Goal: Task Accomplishment & Management: Use online tool/utility

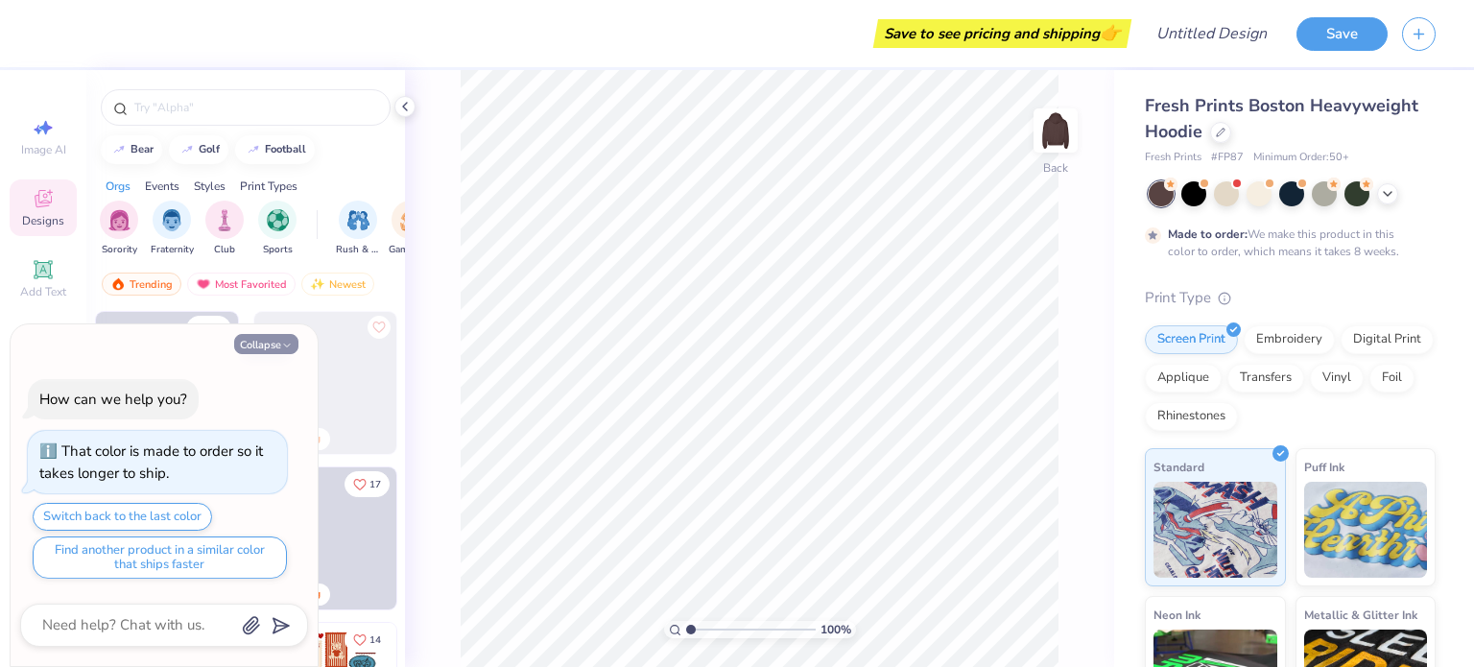
click at [252, 344] on button "Collapse" at bounding box center [266, 344] width 64 height 20
type textarea "x"
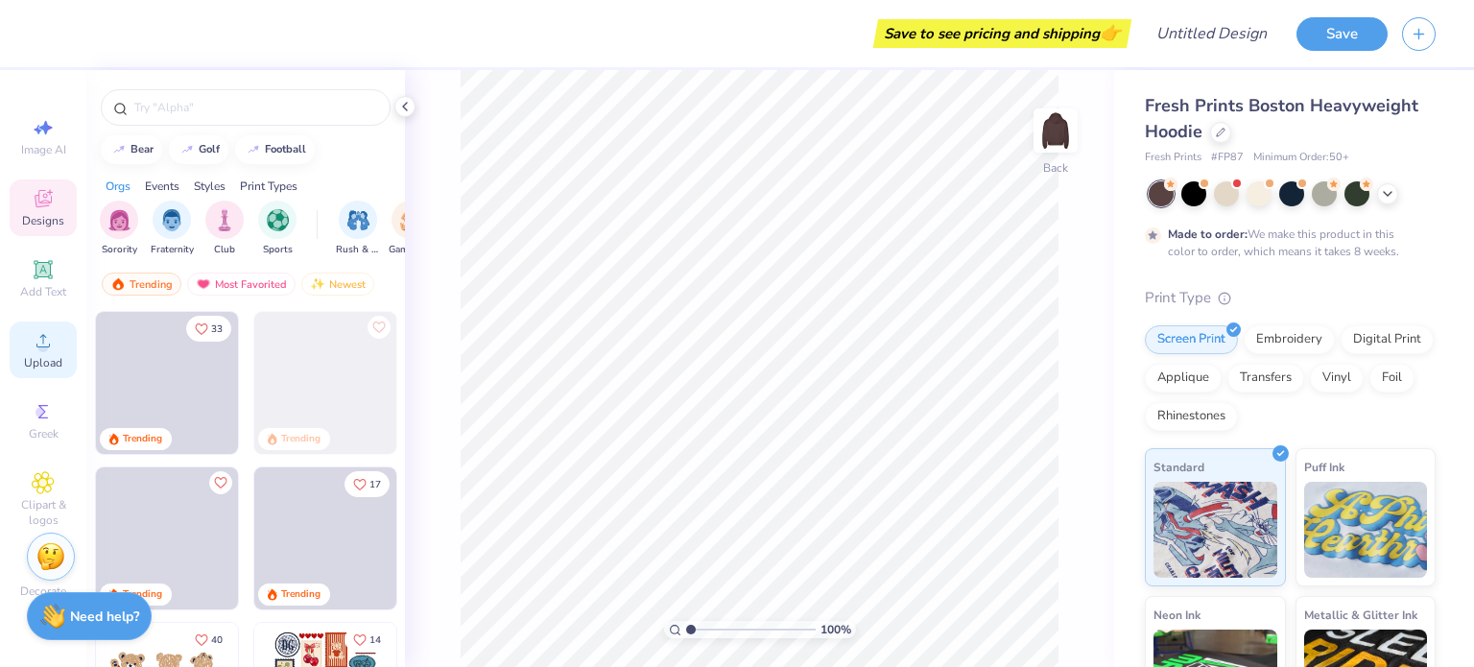
click at [34, 347] on icon at bounding box center [43, 340] width 23 height 23
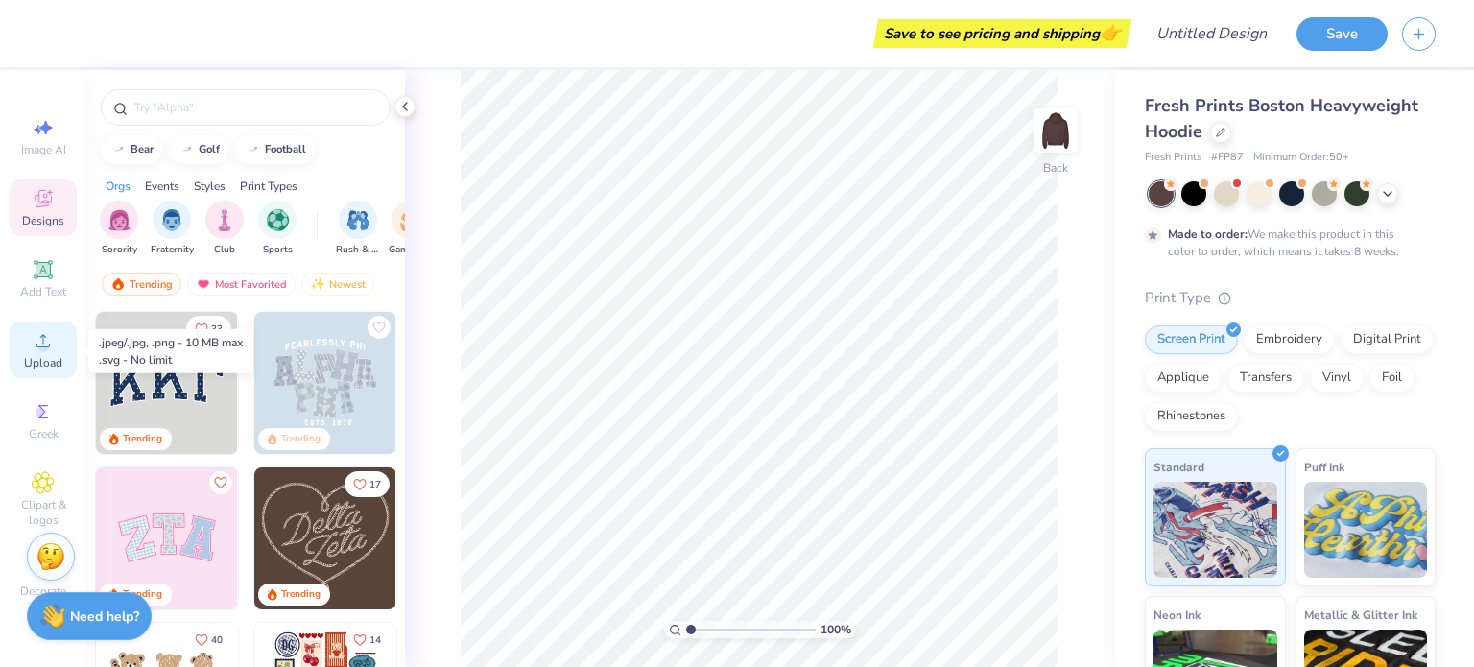
click at [32, 352] on icon at bounding box center [43, 340] width 23 height 23
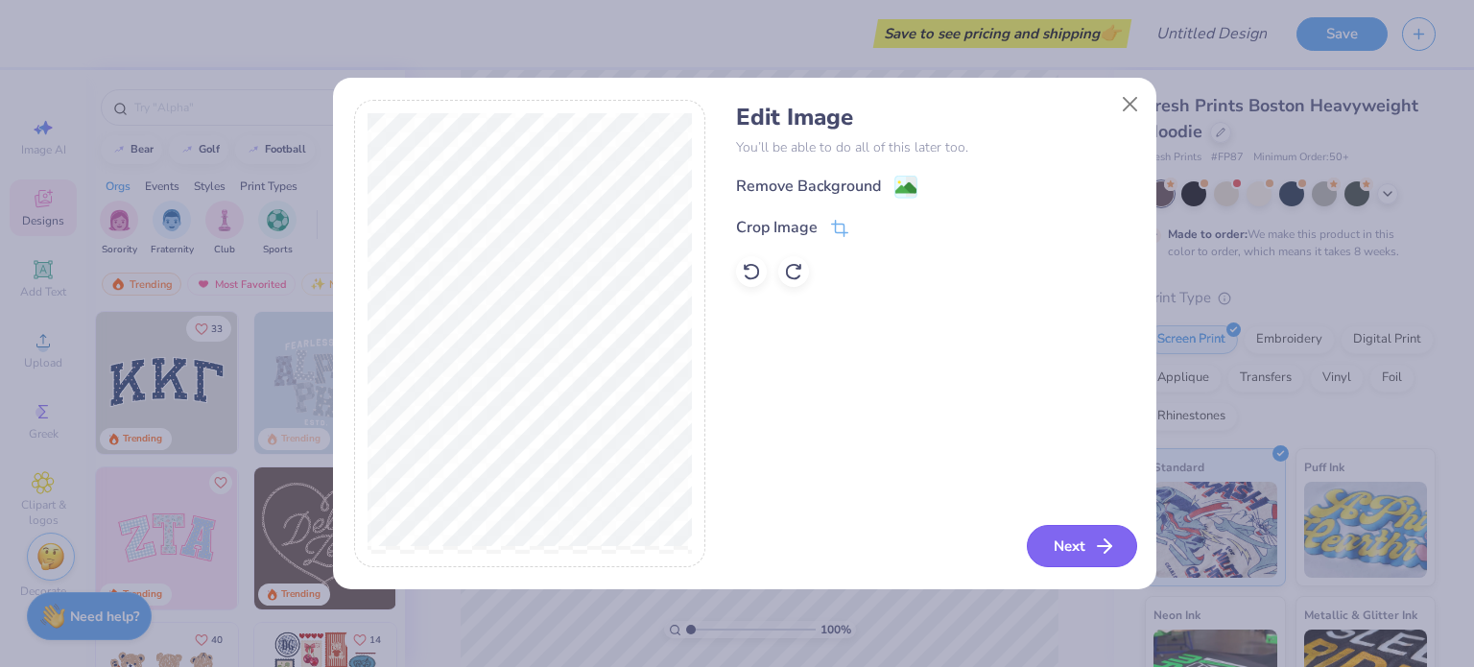
click at [1058, 546] on button "Next" at bounding box center [1082, 546] width 110 height 42
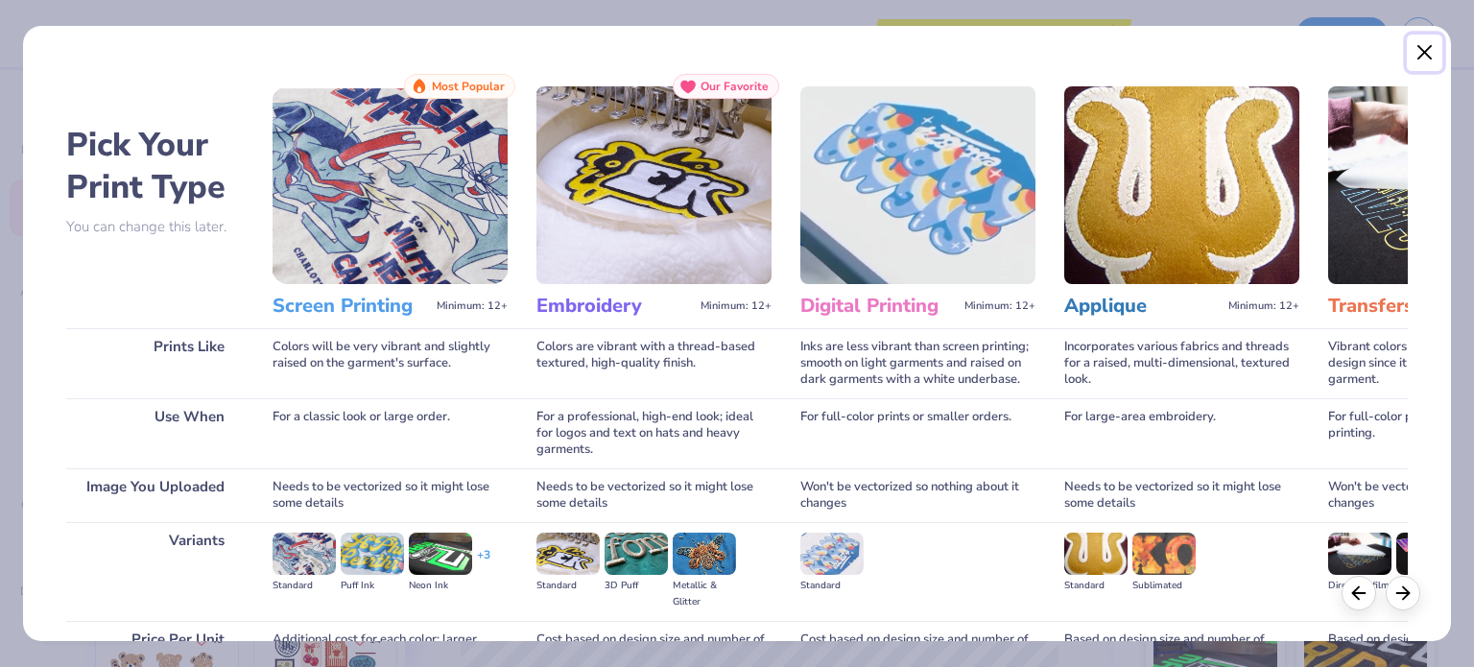
click at [1430, 36] on button "Close" at bounding box center [1425, 53] width 36 height 36
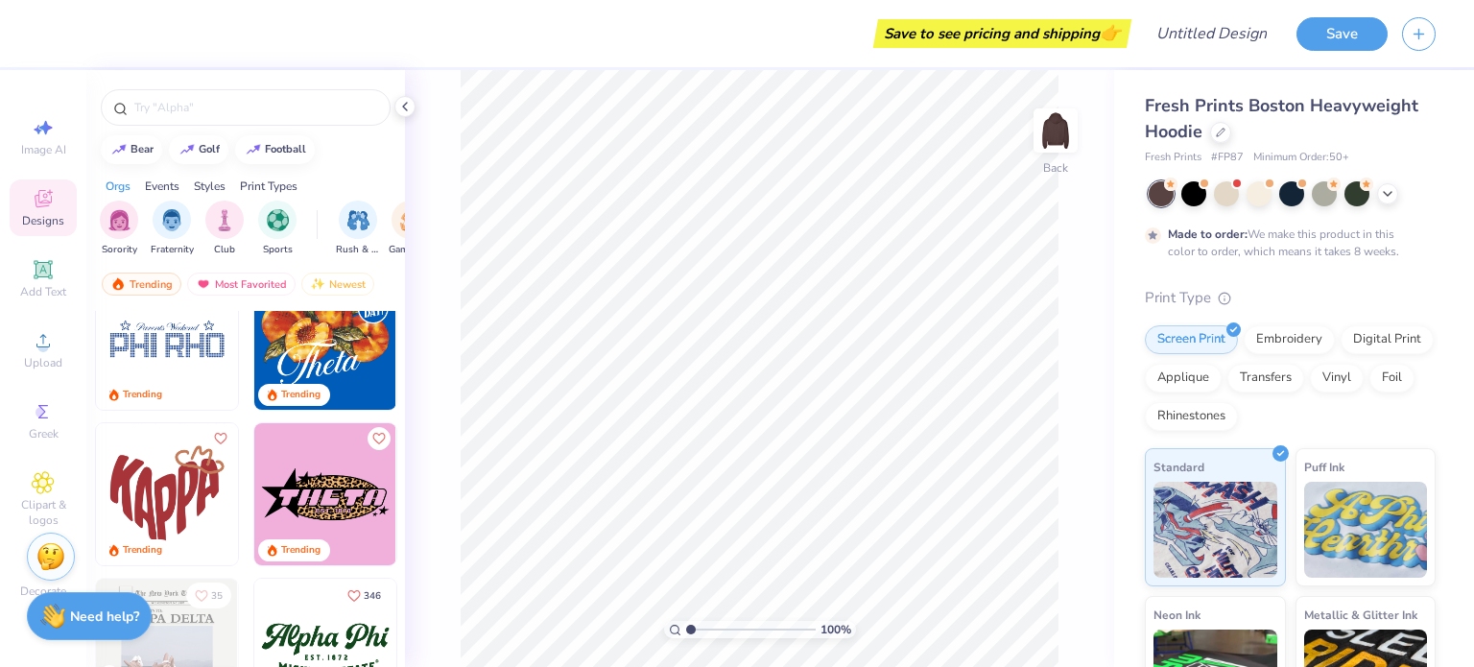
scroll to position [1459, 0]
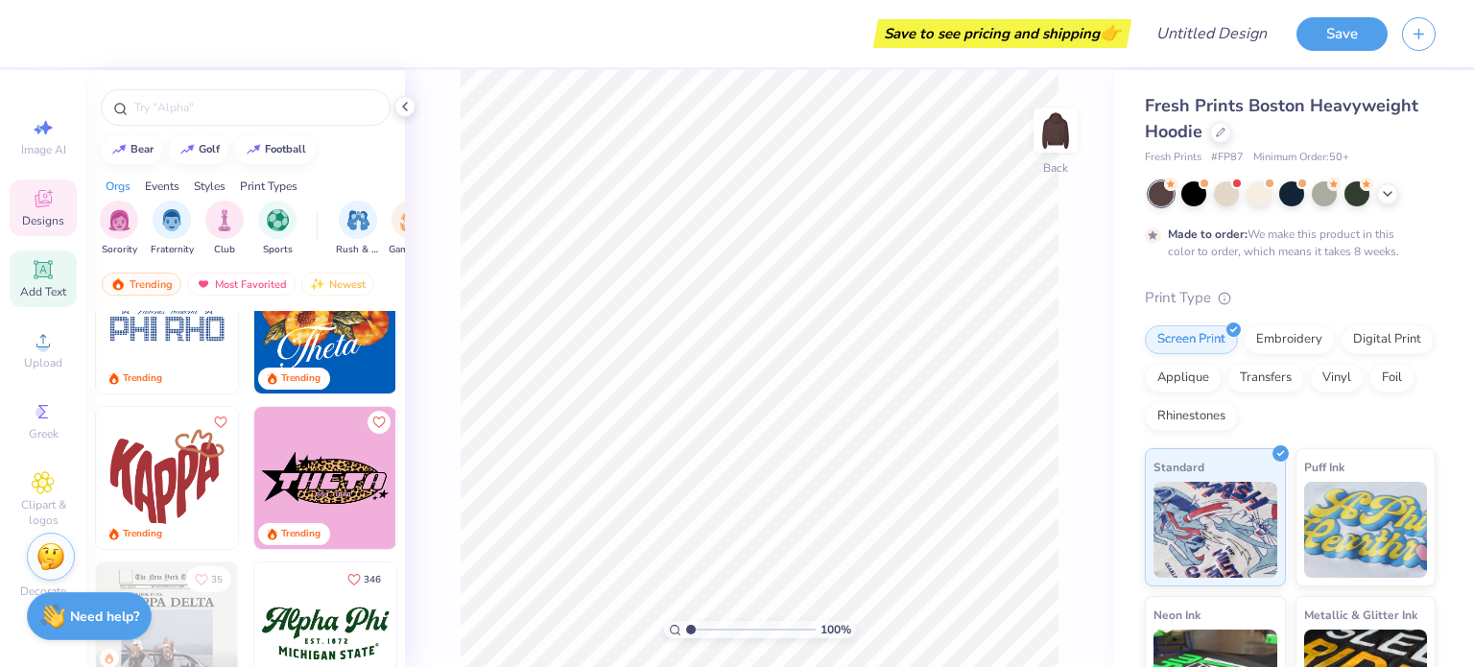
click at [38, 270] on icon at bounding box center [43, 269] width 14 height 14
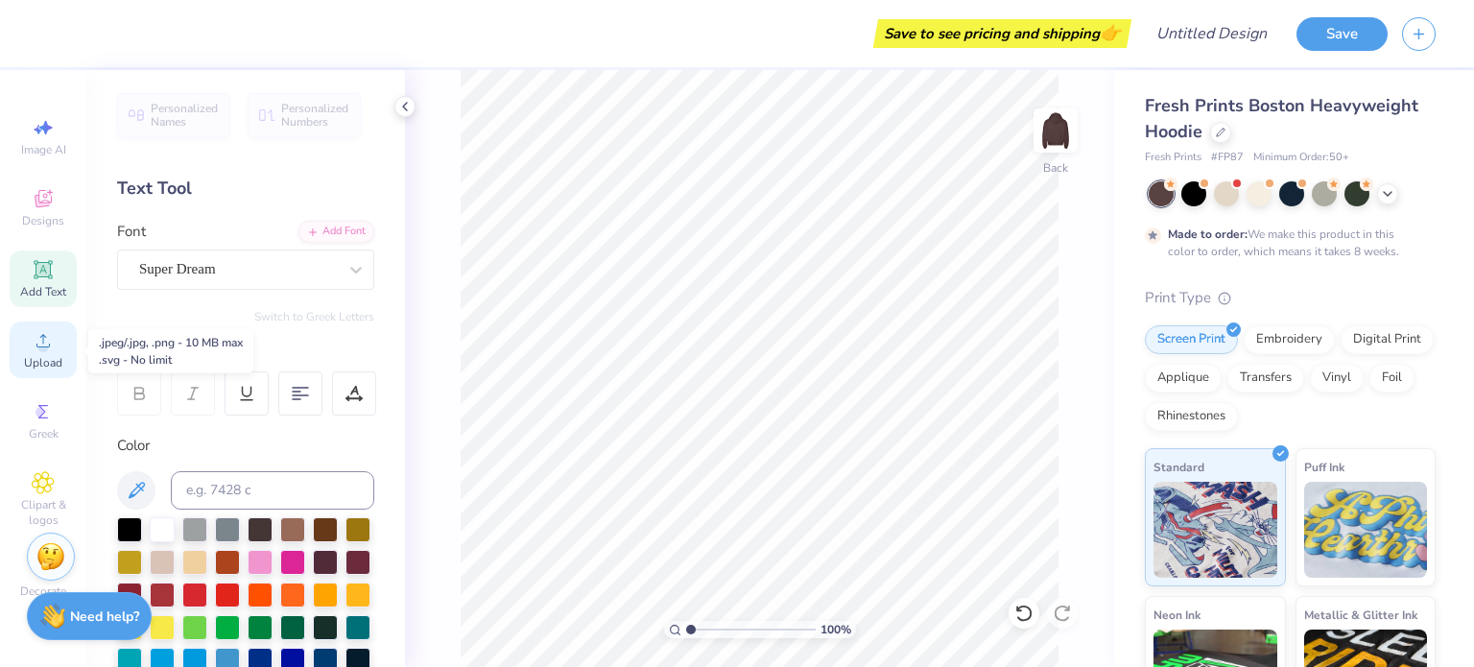
click at [34, 346] on icon at bounding box center [43, 340] width 23 height 23
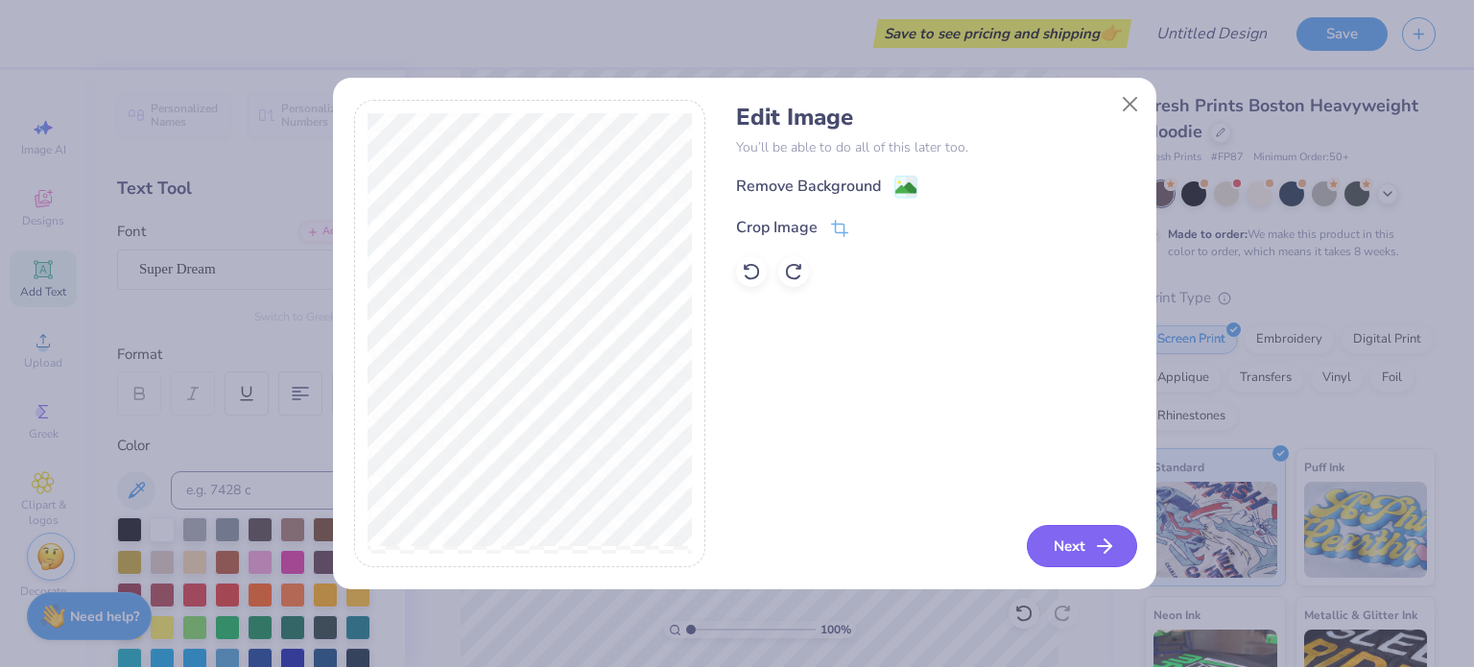
click at [1075, 533] on button "Next" at bounding box center [1082, 546] width 110 height 42
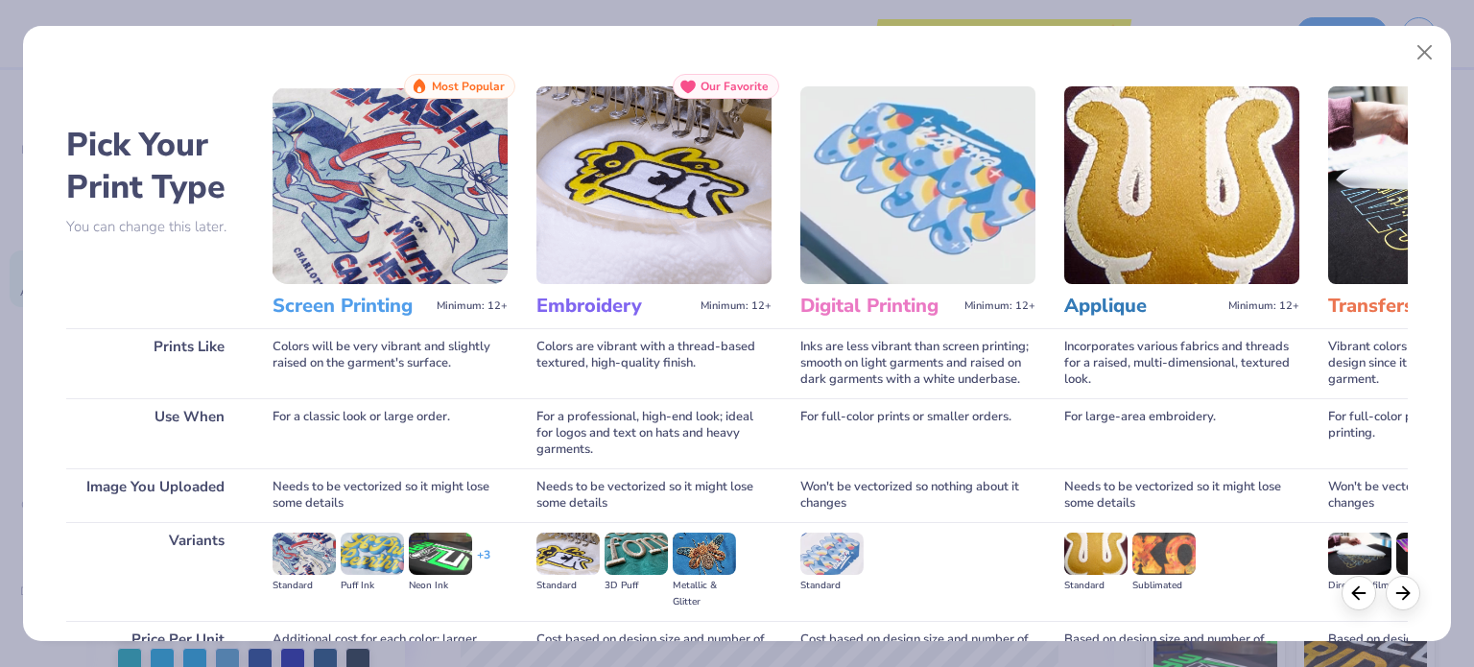
scroll to position [194, 0]
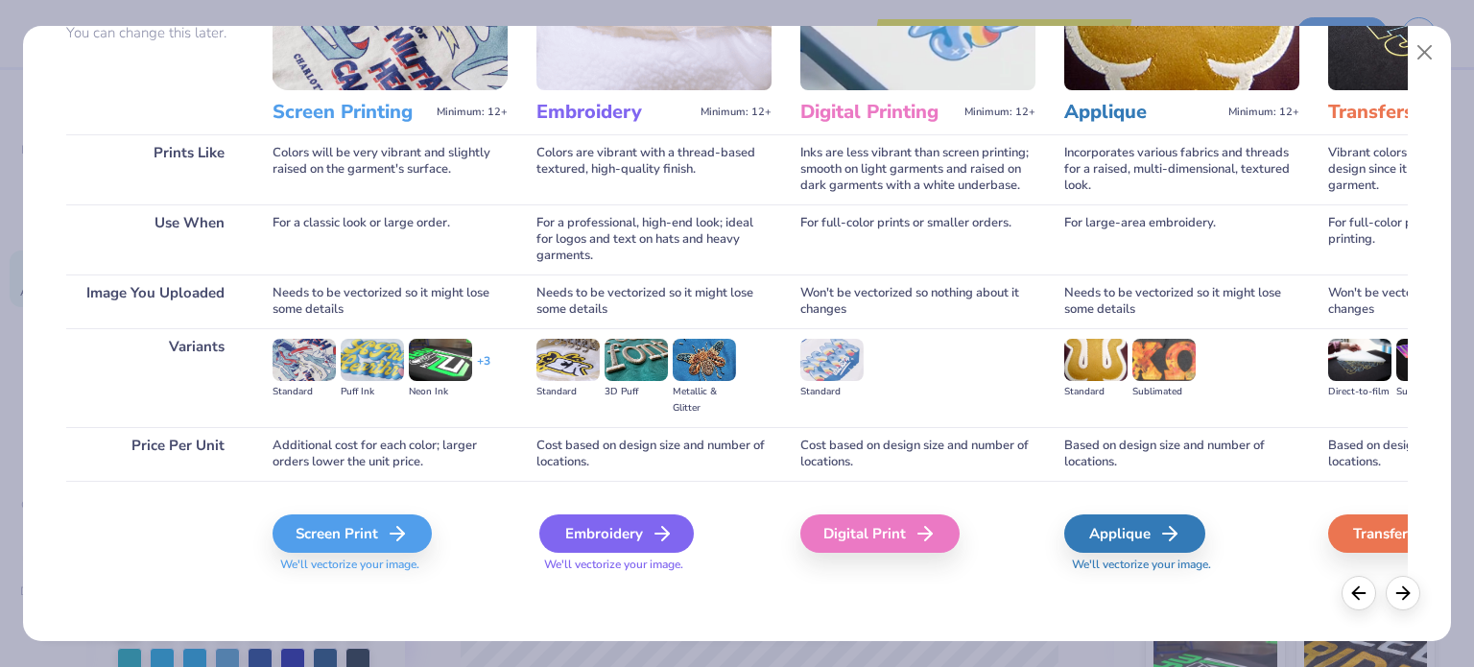
click at [605, 526] on div "Embroidery" at bounding box center [616, 533] width 154 height 38
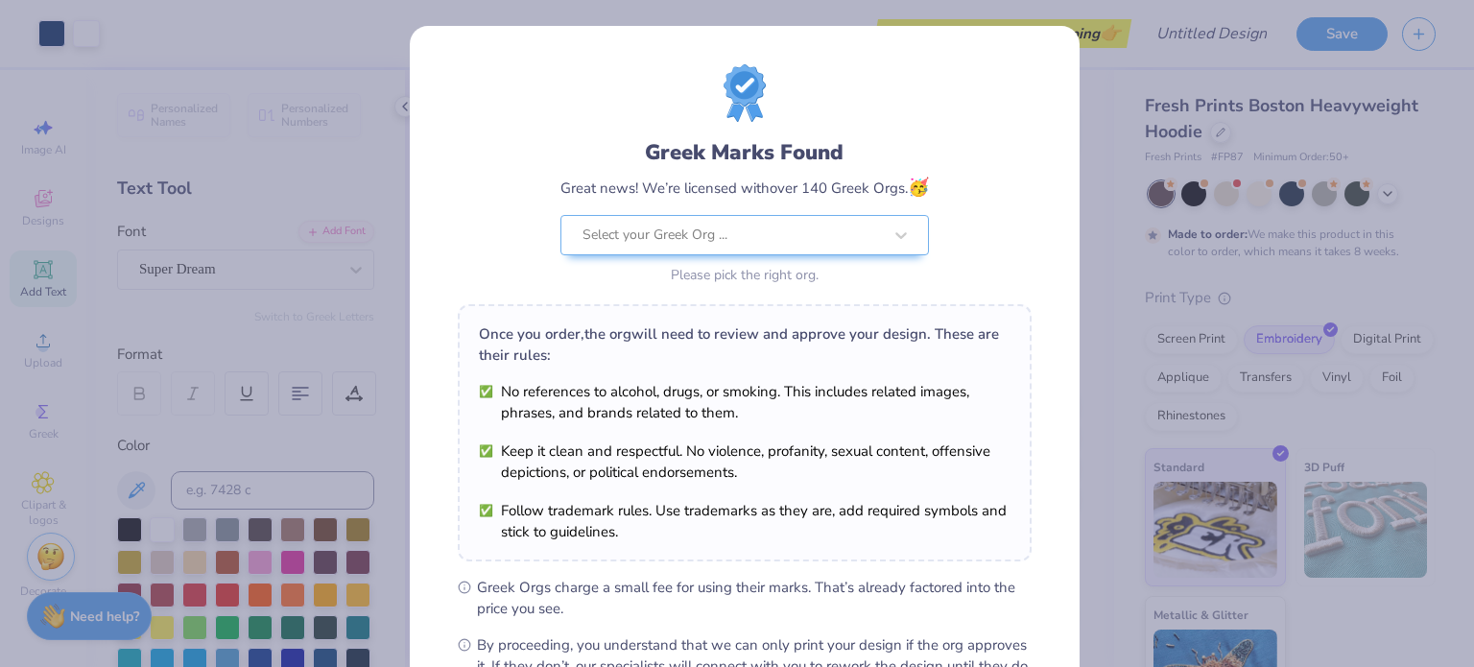
scroll to position [229, 0]
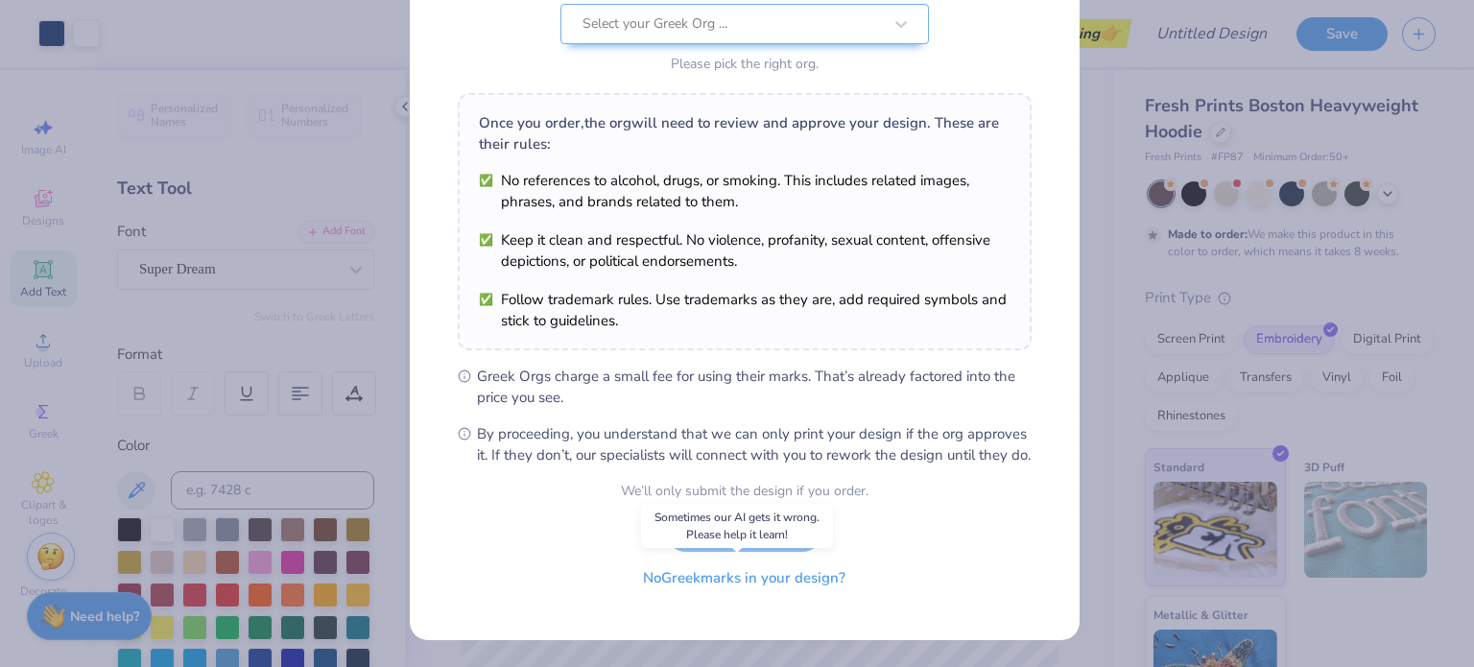
click at [724, 582] on button "No Greek marks in your design?" at bounding box center [744, 577] width 235 height 39
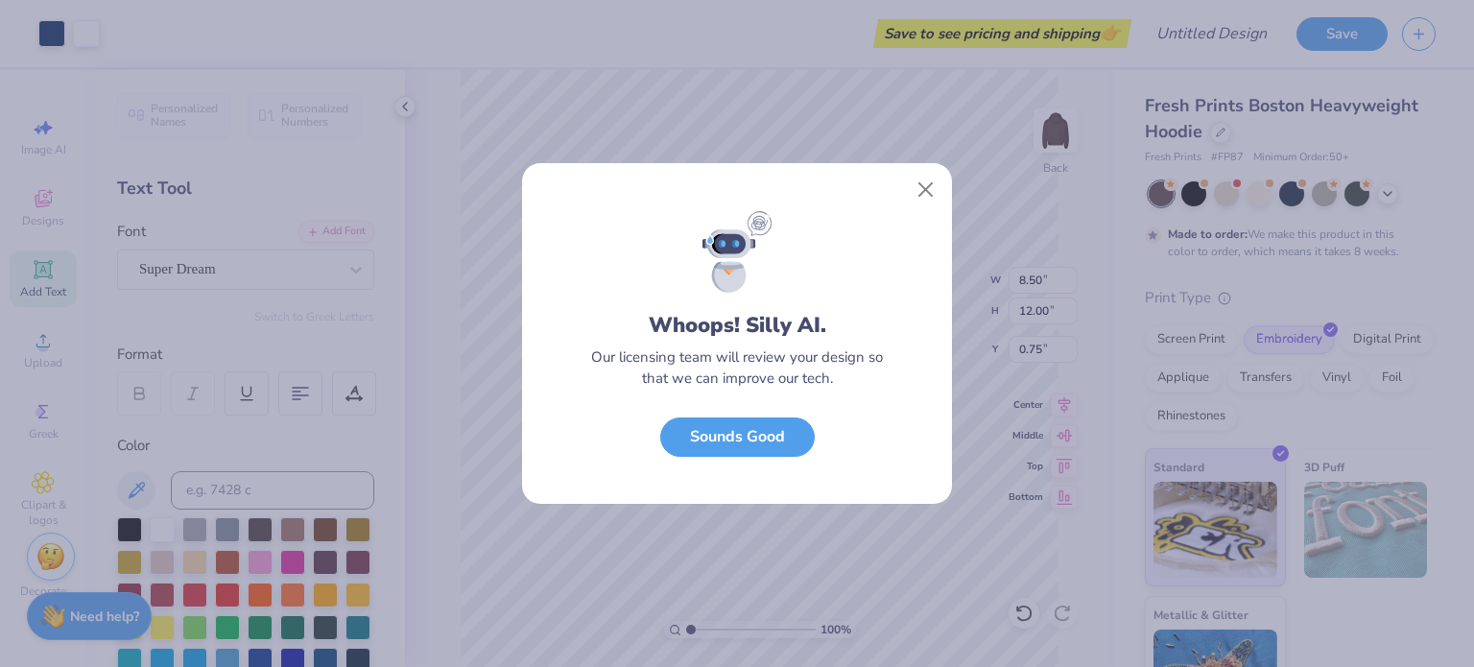
scroll to position [0, 0]
click at [723, 440] on button "Sounds Good" at bounding box center [737, 432] width 154 height 39
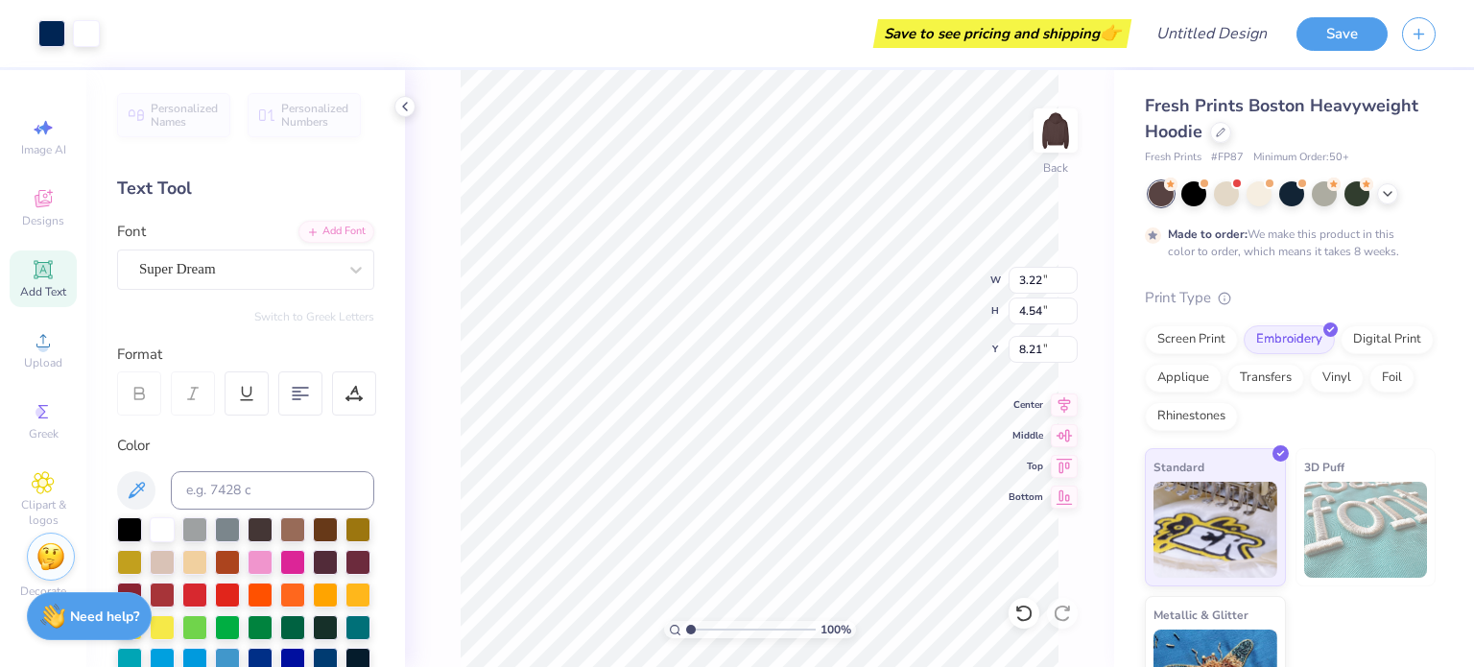
type input "3.22"
type input "4.54"
type input "3.00"
click at [1030, 618] on icon at bounding box center [1023, 613] width 19 height 19
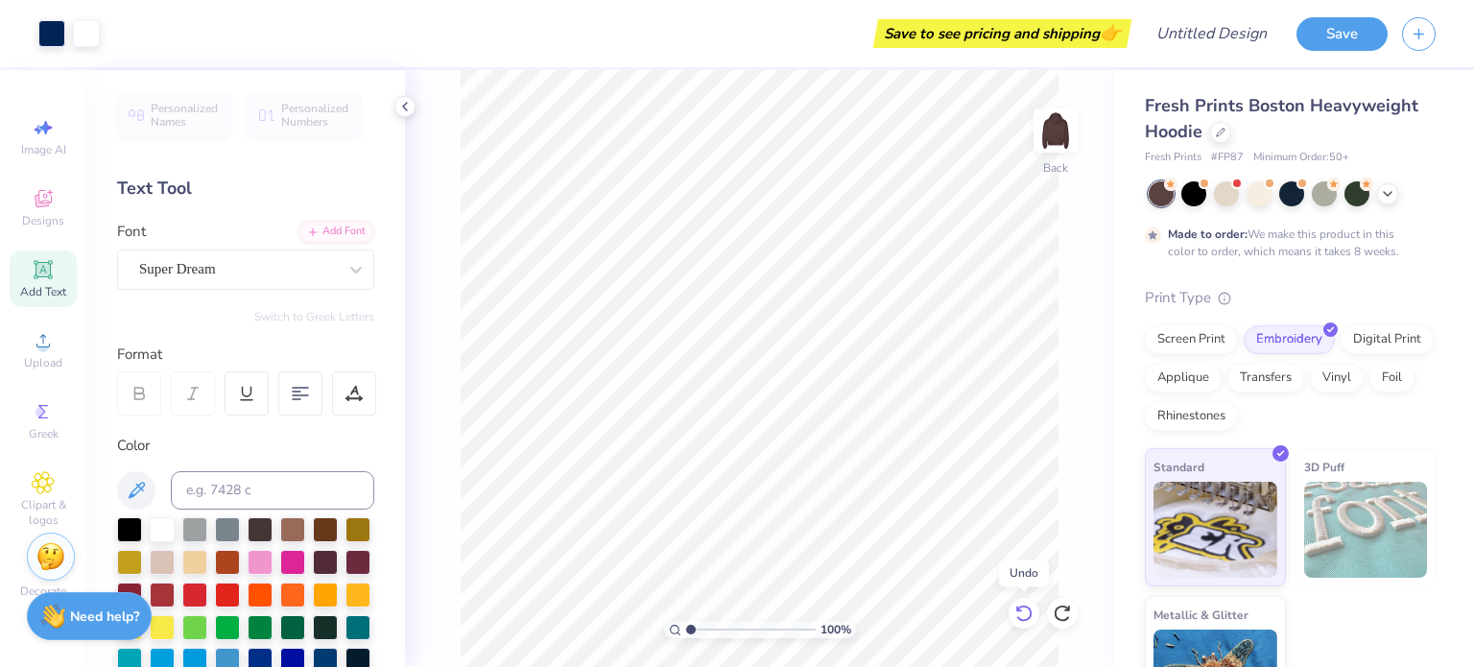
click at [1030, 618] on icon at bounding box center [1023, 613] width 19 height 19
click at [32, 355] on div "Upload" at bounding box center [43, 349] width 67 height 57
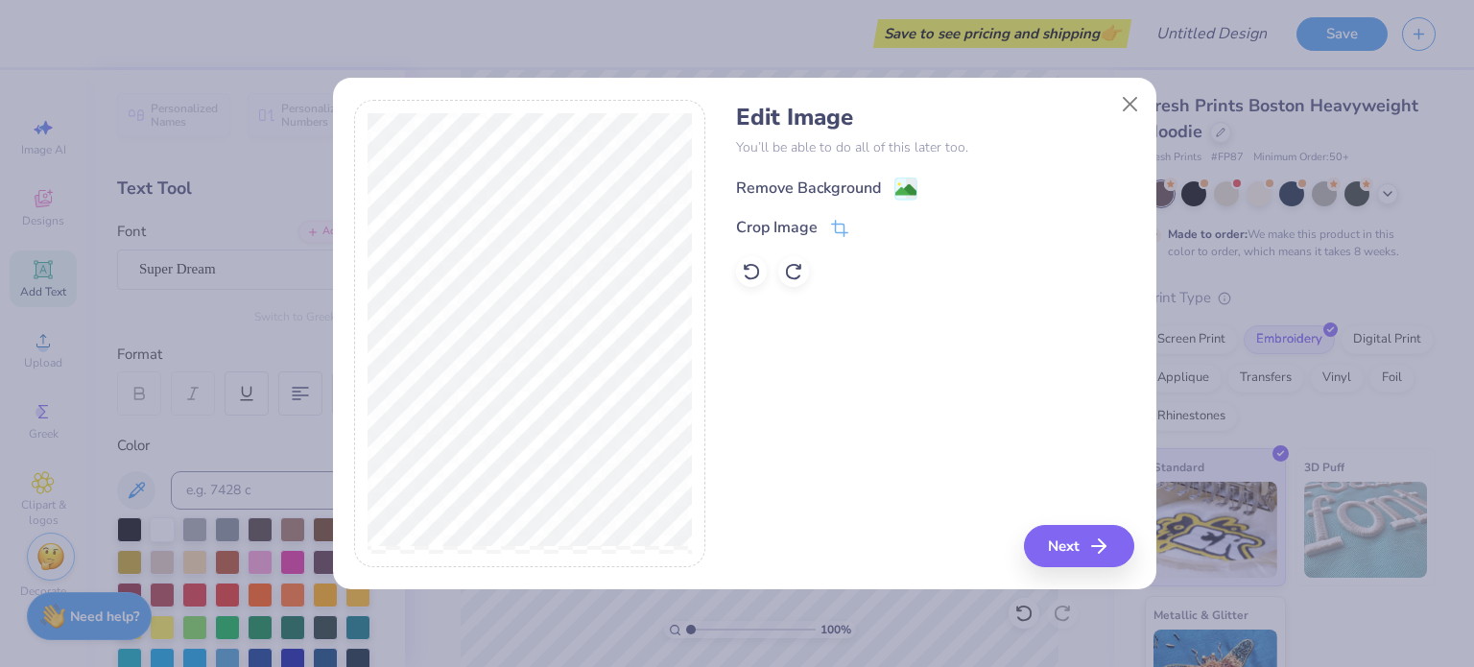
click at [842, 184] on div "Remove Background" at bounding box center [808, 188] width 145 height 23
click at [810, 131] on h4 "Edit Image" at bounding box center [935, 118] width 398 height 28
click at [1073, 544] on button "Next" at bounding box center [1082, 546] width 110 height 42
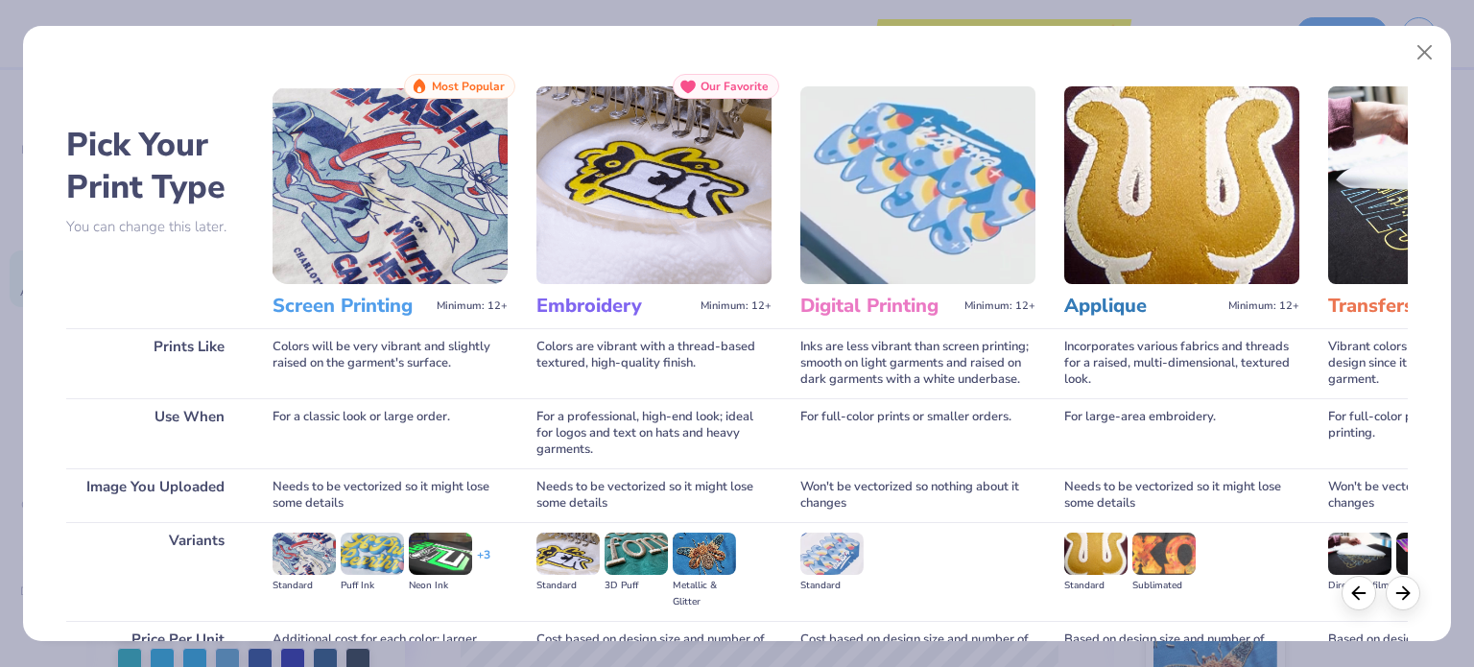
scroll to position [194, 0]
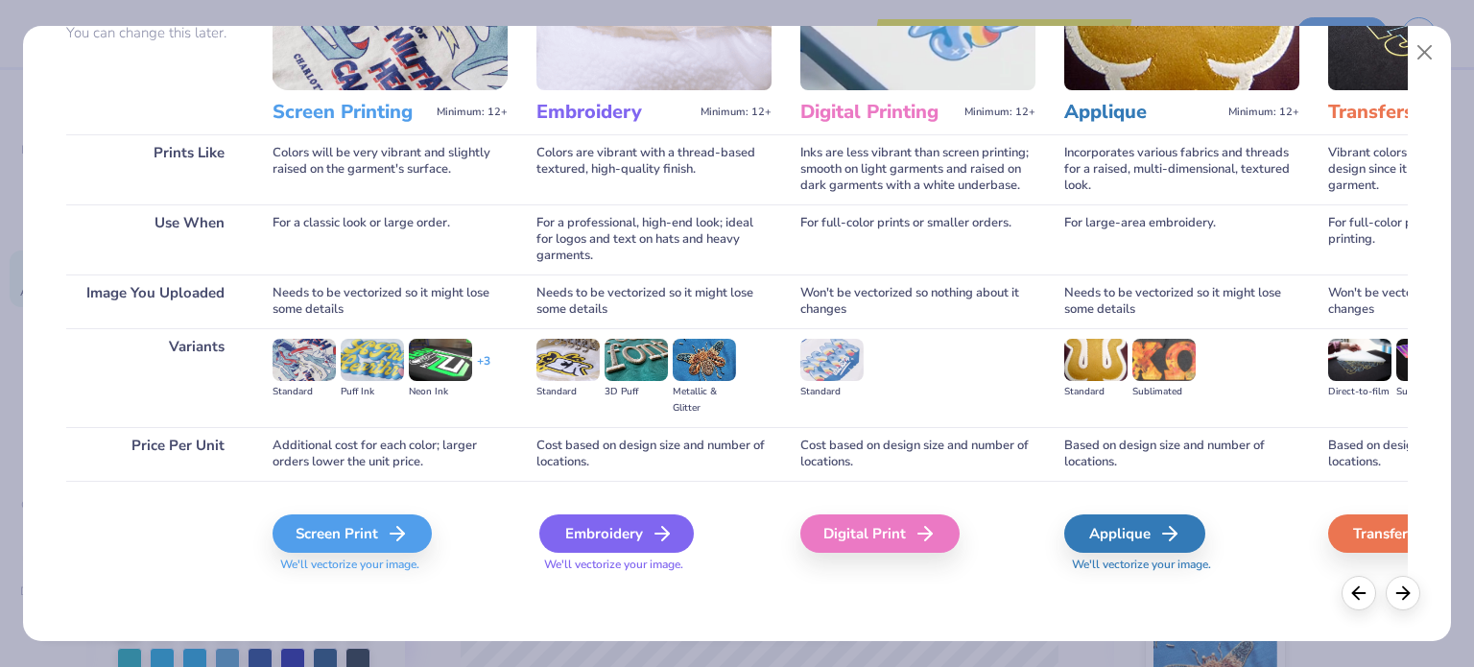
click at [633, 534] on div "Embroidery" at bounding box center [616, 533] width 154 height 38
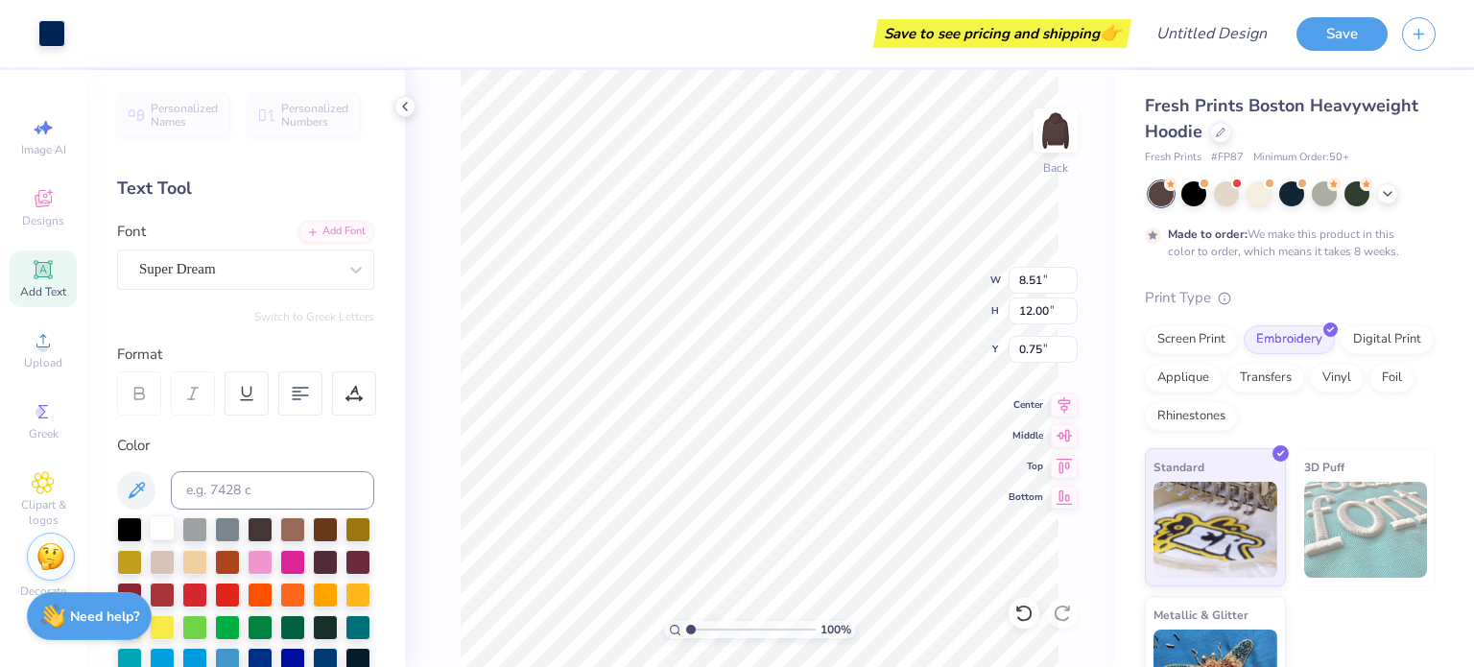
click at [168, 527] on div at bounding box center [162, 527] width 25 height 25
click at [166, 520] on div at bounding box center [162, 527] width 25 height 25
click at [163, 533] on div at bounding box center [162, 527] width 25 height 25
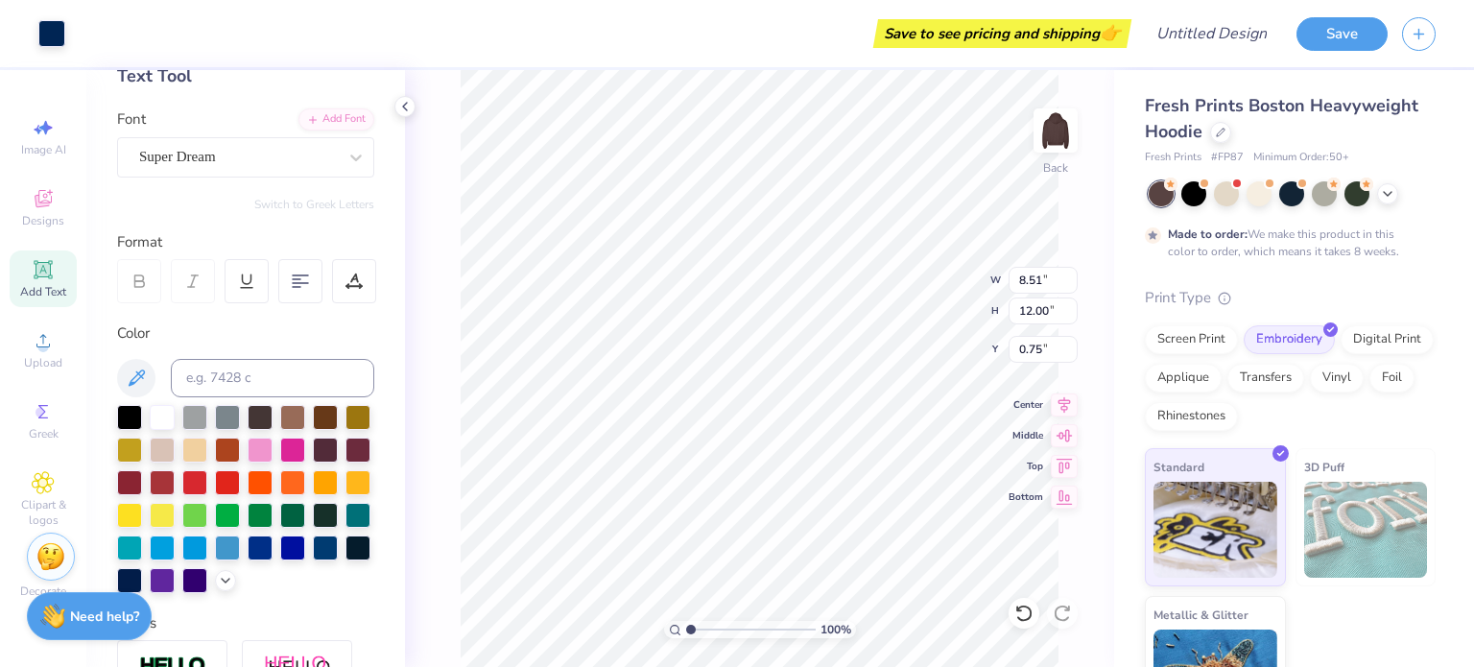
scroll to position [113, 0]
click at [163, 416] on div at bounding box center [162, 414] width 25 height 25
click at [130, 382] on icon at bounding box center [137, 376] width 16 height 16
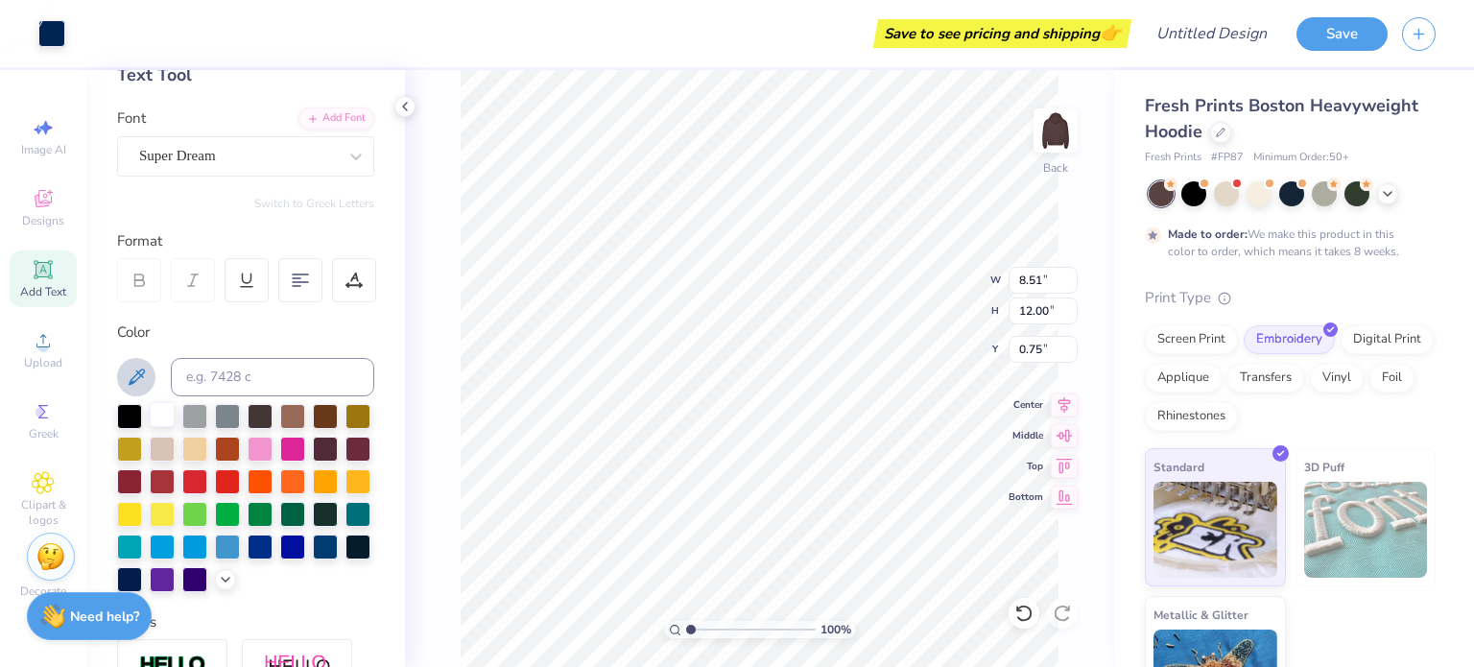
click at [165, 415] on div at bounding box center [162, 414] width 25 height 25
click at [155, 416] on div at bounding box center [162, 414] width 25 height 25
click at [129, 378] on icon at bounding box center [136, 377] width 23 height 23
click at [164, 415] on div at bounding box center [162, 414] width 25 height 25
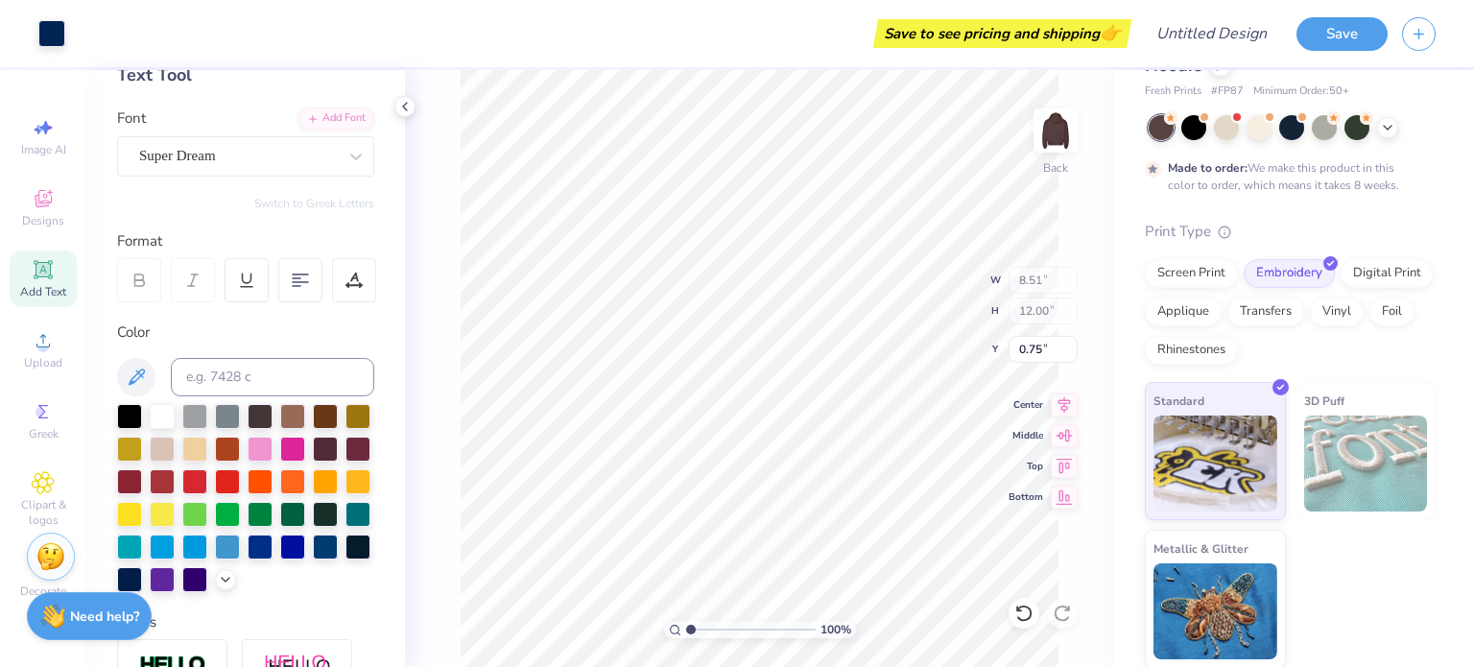
scroll to position [66, 0]
click at [1085, 344] on div "100 % Back W 8.51 8.51 " H 12.00 12.00 " Y 0.75 0.75 " Center Middle Top Bottom" at bounding box center [759, 368] width 709 height 597
type input "3.64"
type input "5.13"
type input "3.00"
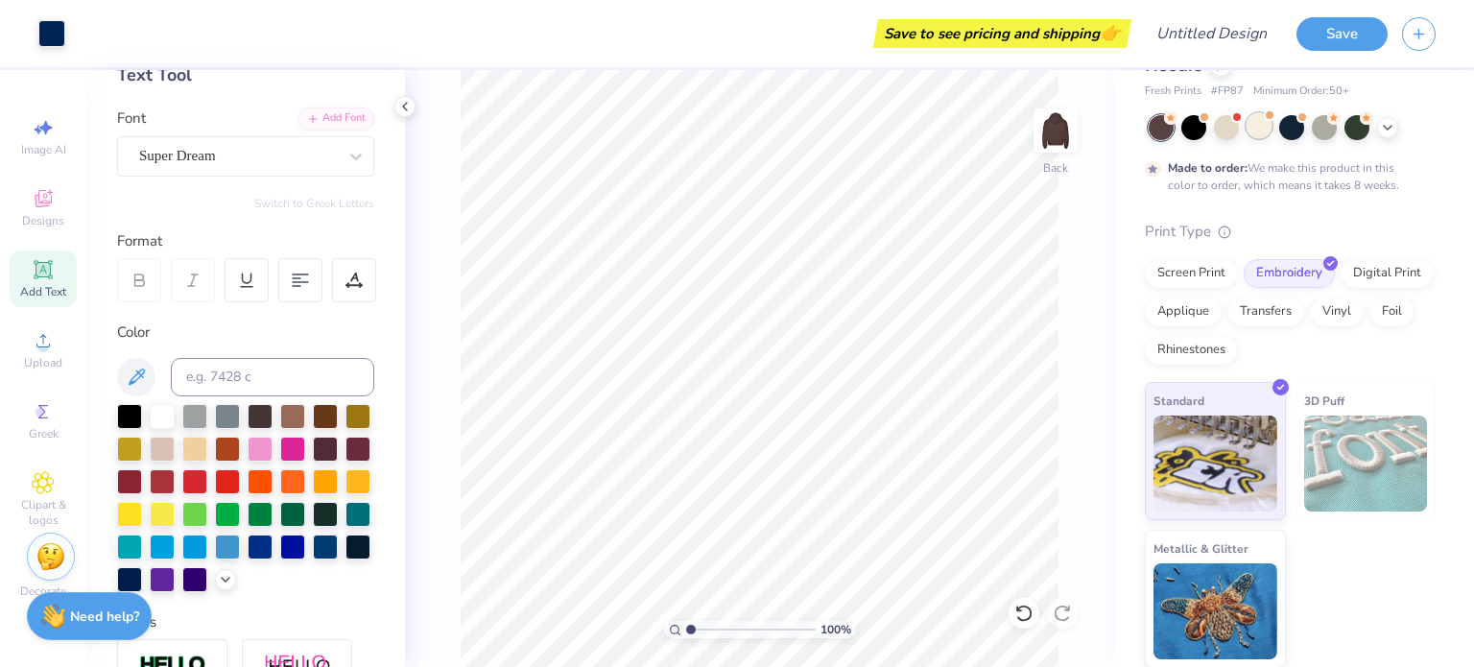
click at [1261, 135] on div at bounding box center [1258, 125] width 25 height 25
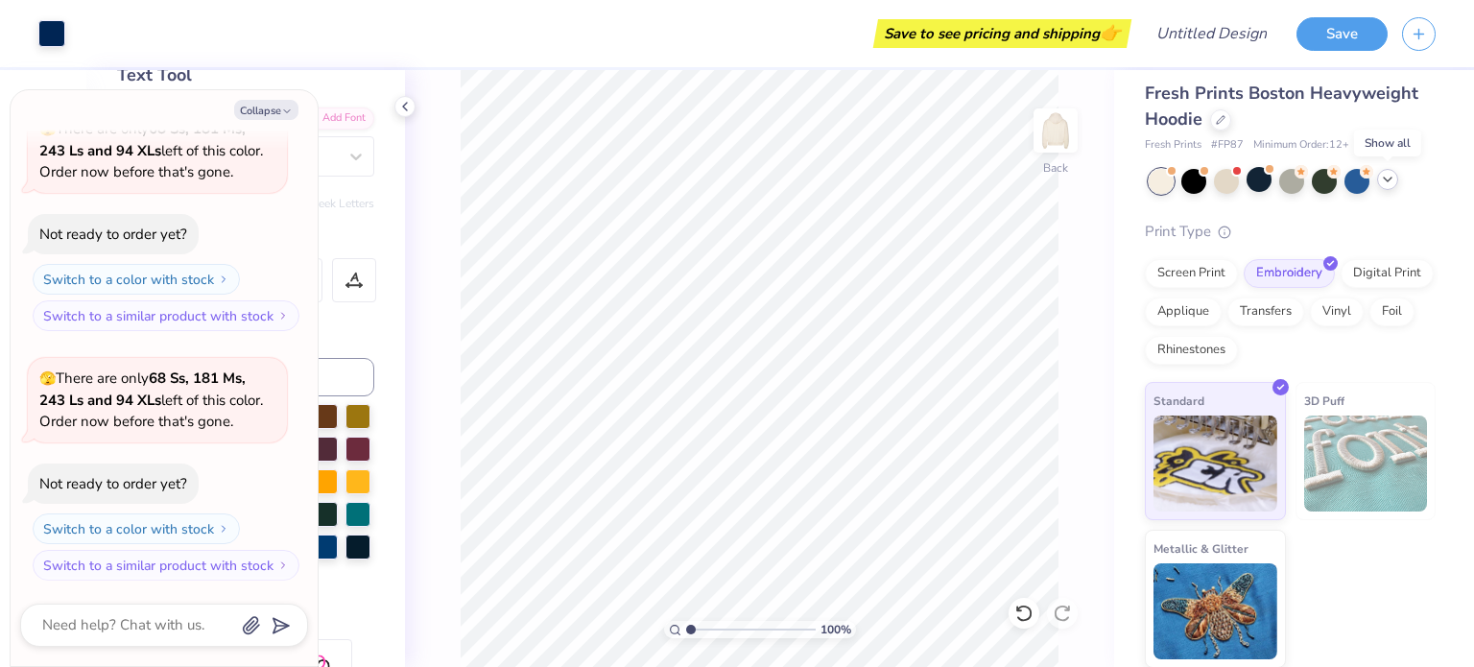
scroll to position [12, 0]
click at [1389, 183] on icon at bounding box center [1387, 179] width 15 height 15
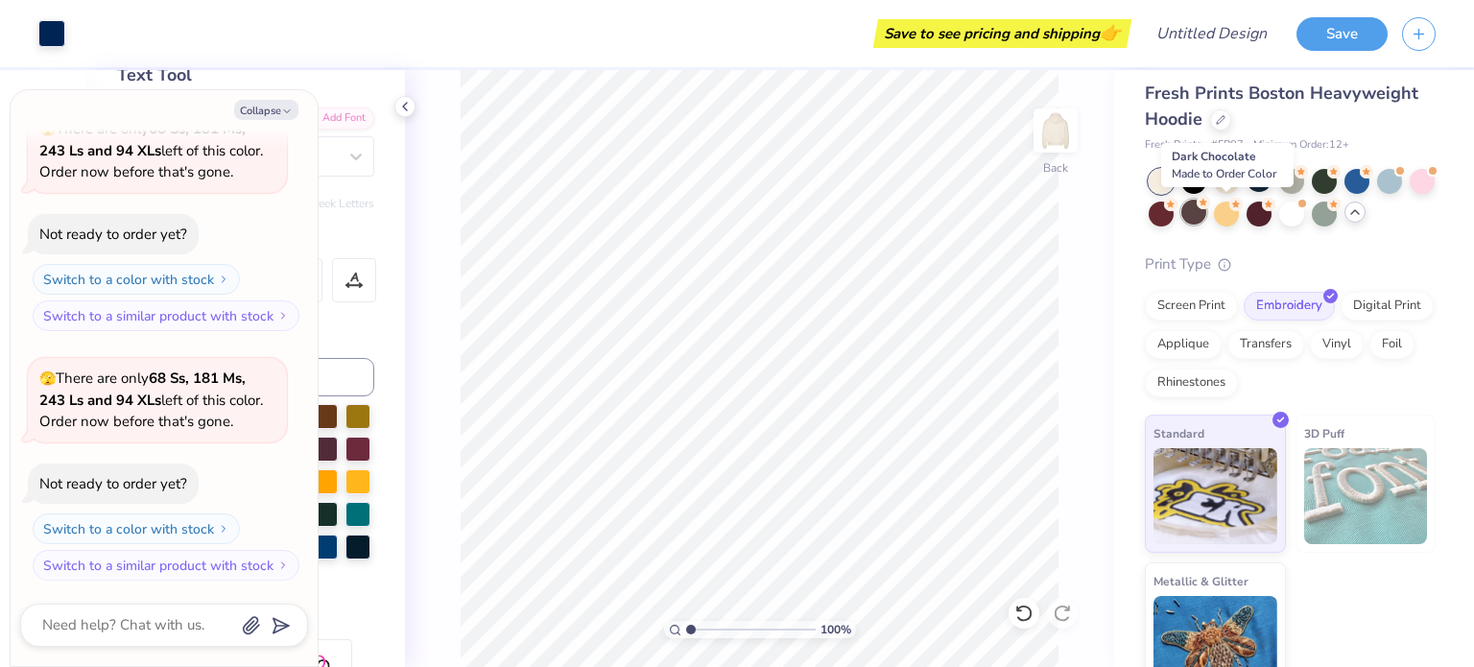
click at [1206, 214] on div at bounding box center [1193, 212] width 25 height 25
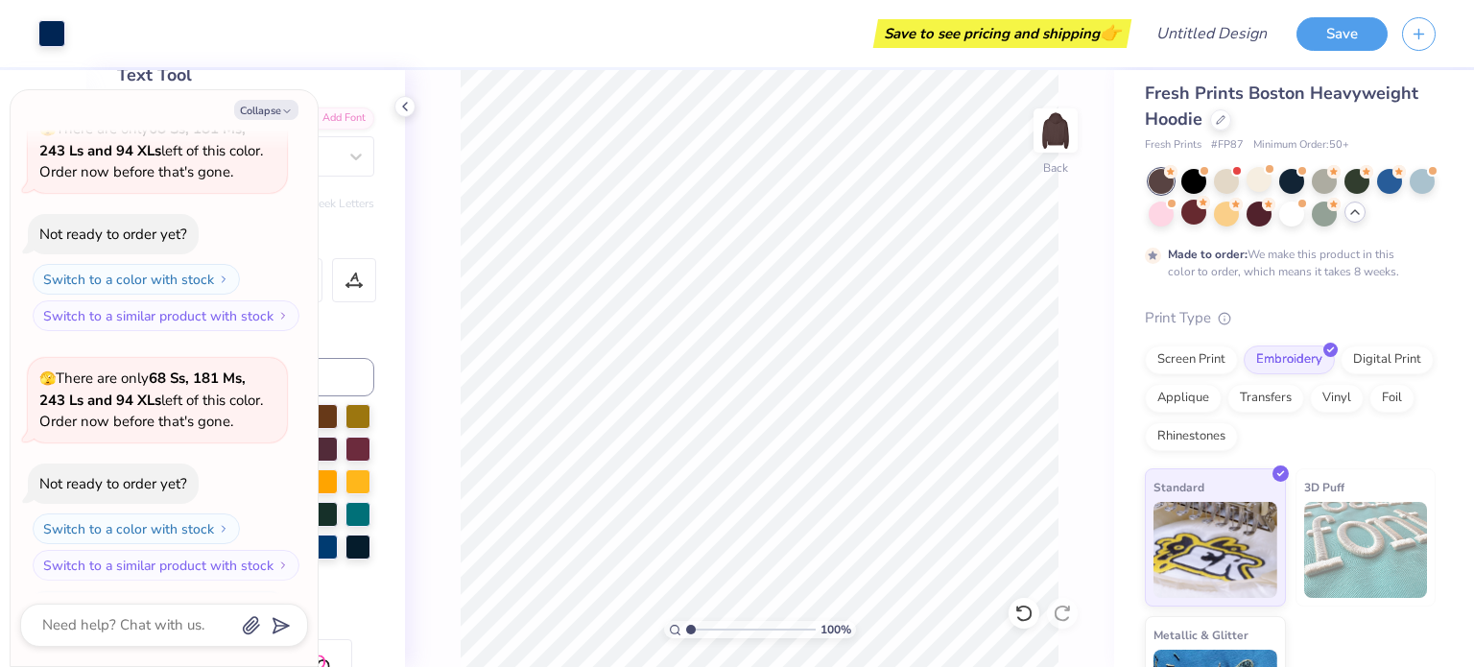
scroll to position [518, 0]
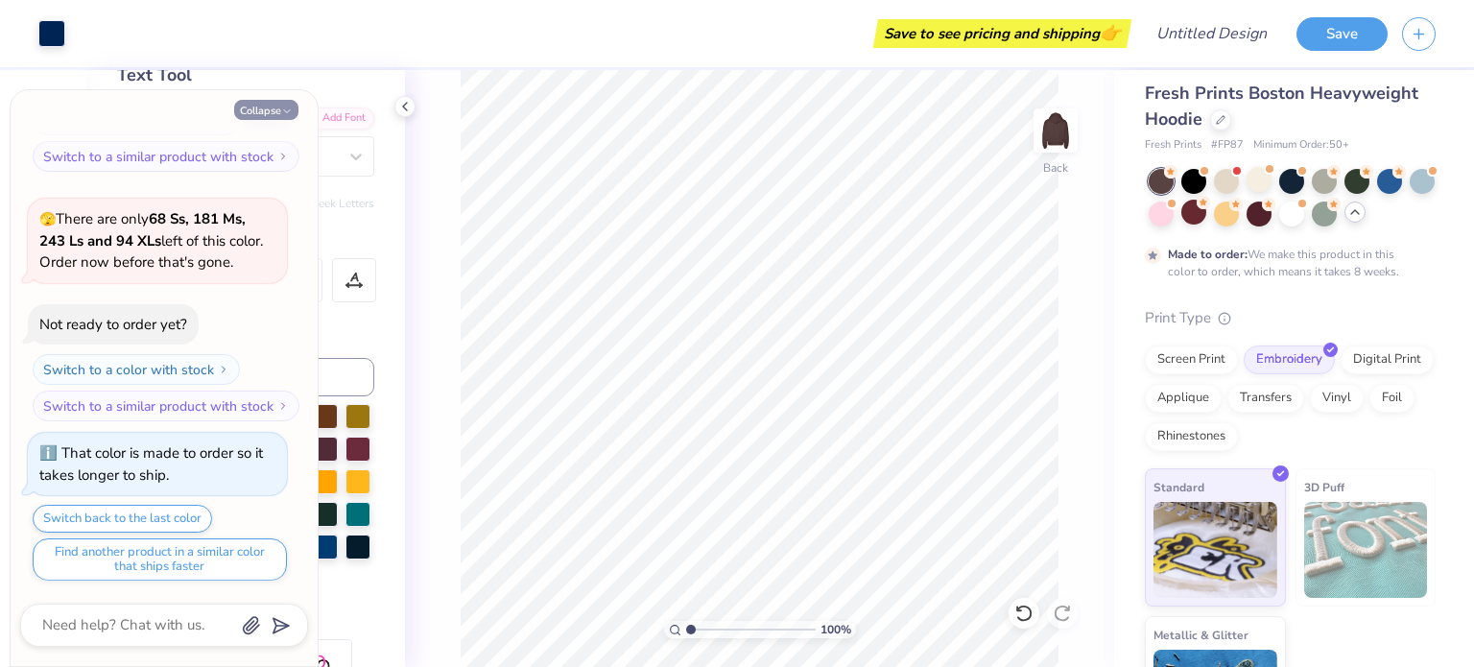
click at [281, 107] on icon "button" at bounding box center [287, 112] width 12 height 12
type textarea "x"
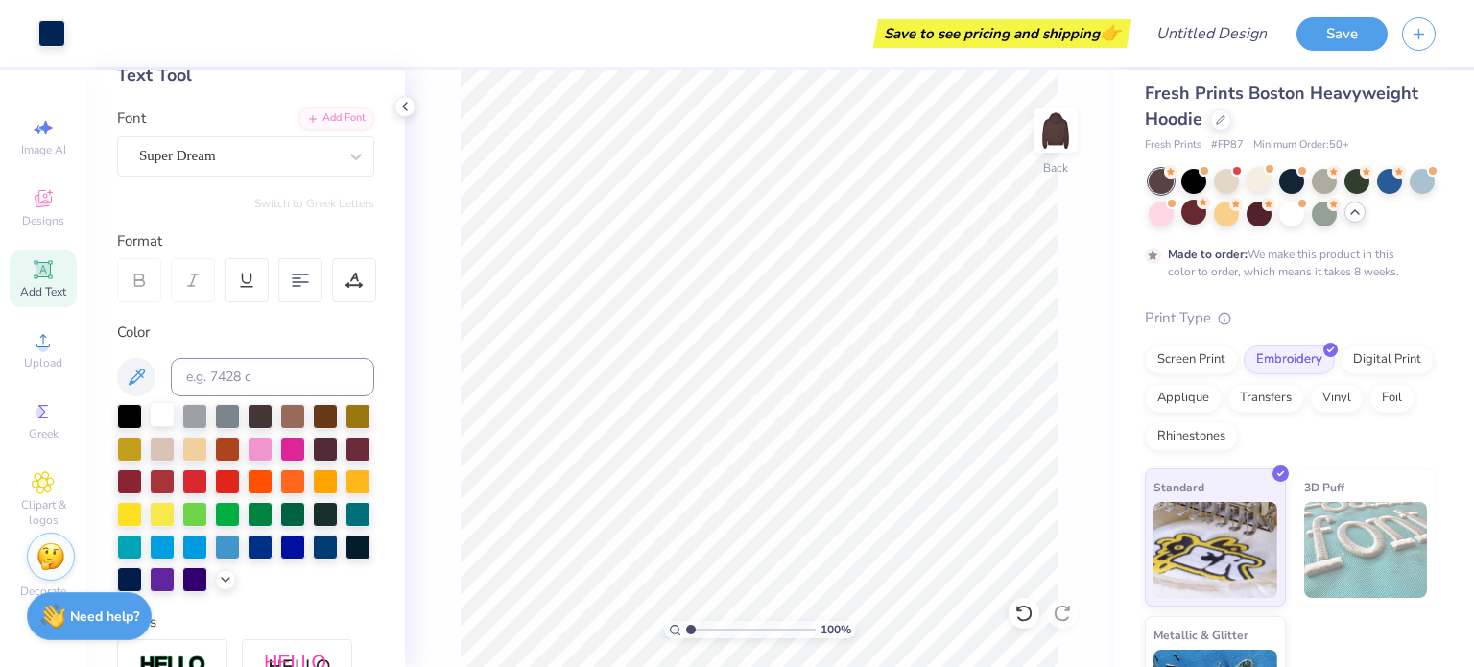
click at [152, 418] on div at bounding box center [162, 414] width 25 height 25
click at [167, 414] on div at bounding box center [162, 414] width 25 height 25
click at [261, 377] on input at bounding box center [272, 377] width 203 height 38
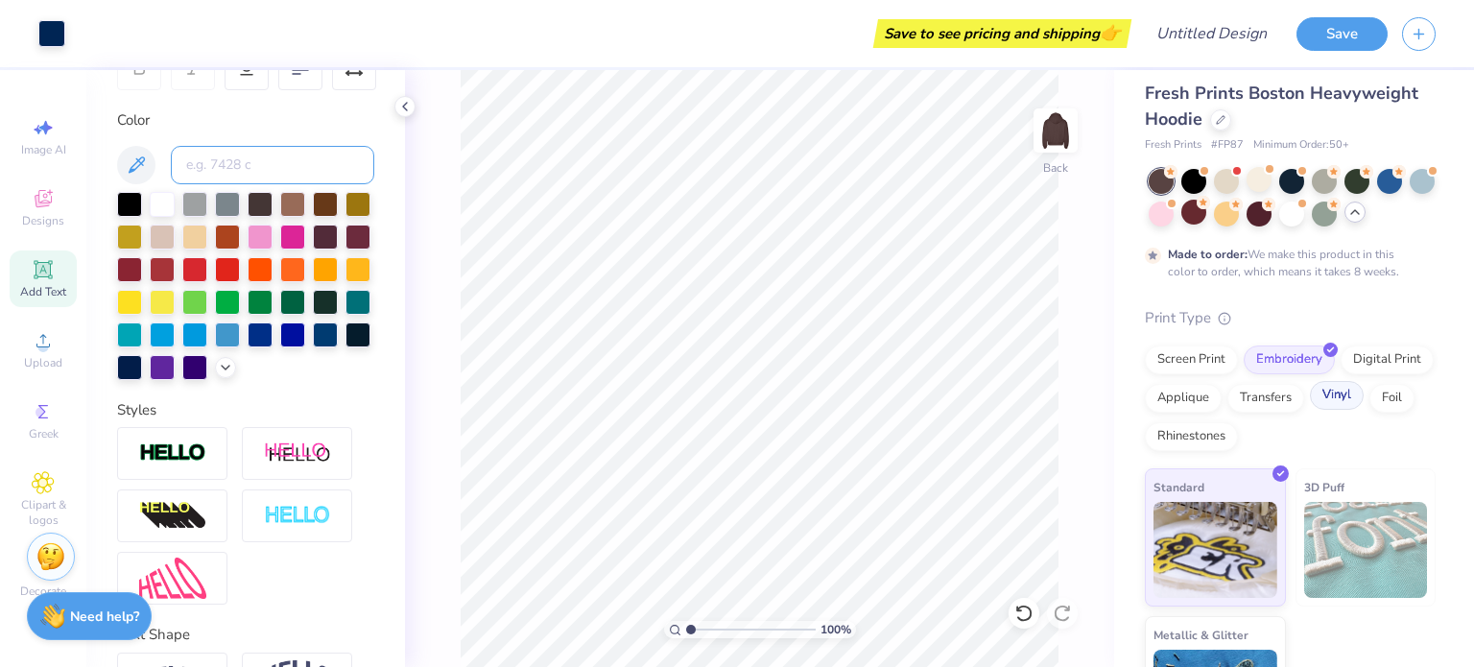
scroll to position [99, 0]
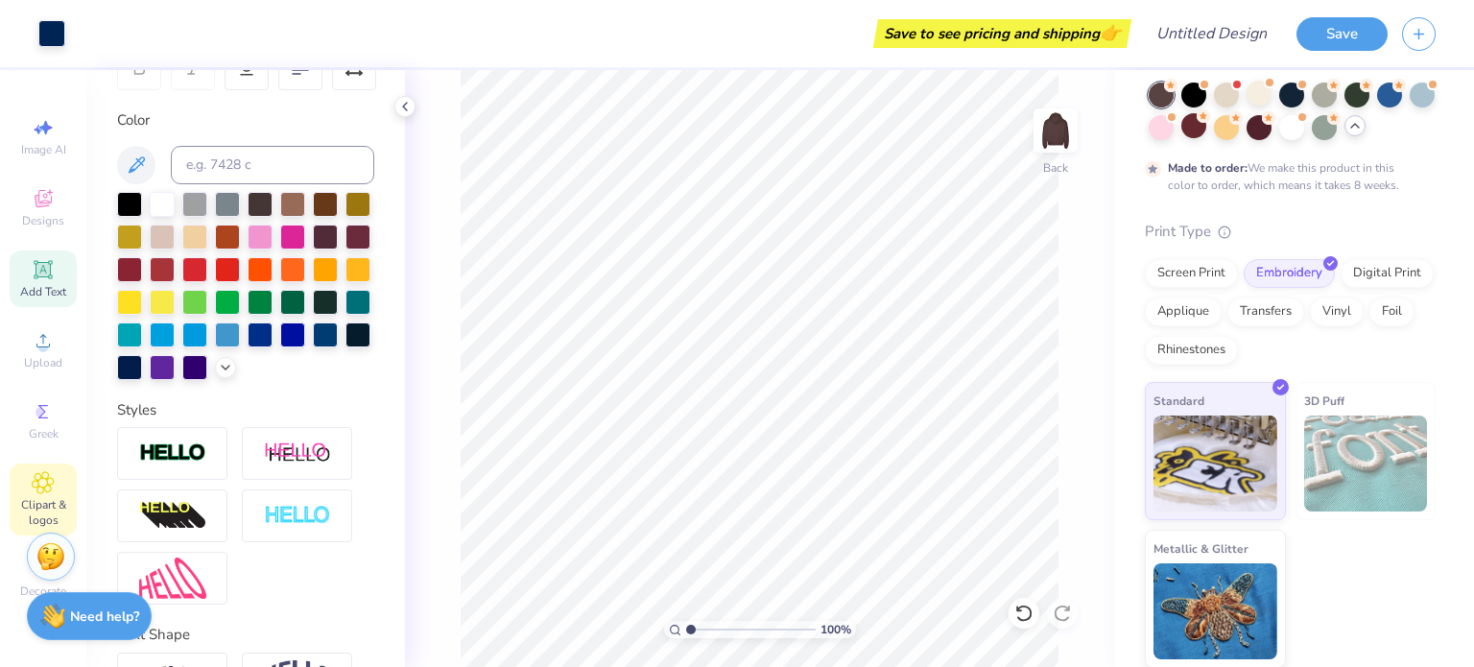
click at [40, 498] on div "Clipart & logos" at bounding box center [43, 499] width 67 height 72
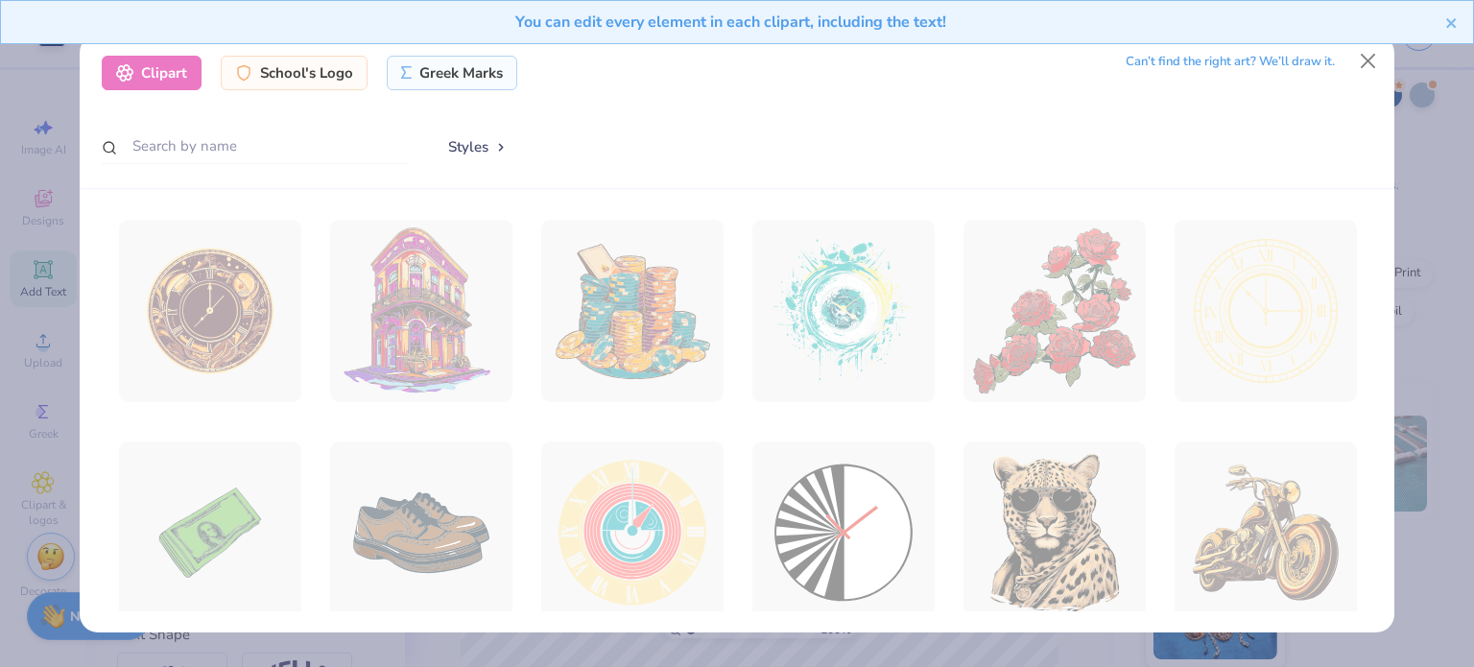
click at [60, 240] on div "Clipart School's Logo Greek Marks Can’t find the right art? We’ll draw it. Styl…" at bounding box center [737, 333] width 1474 height 667
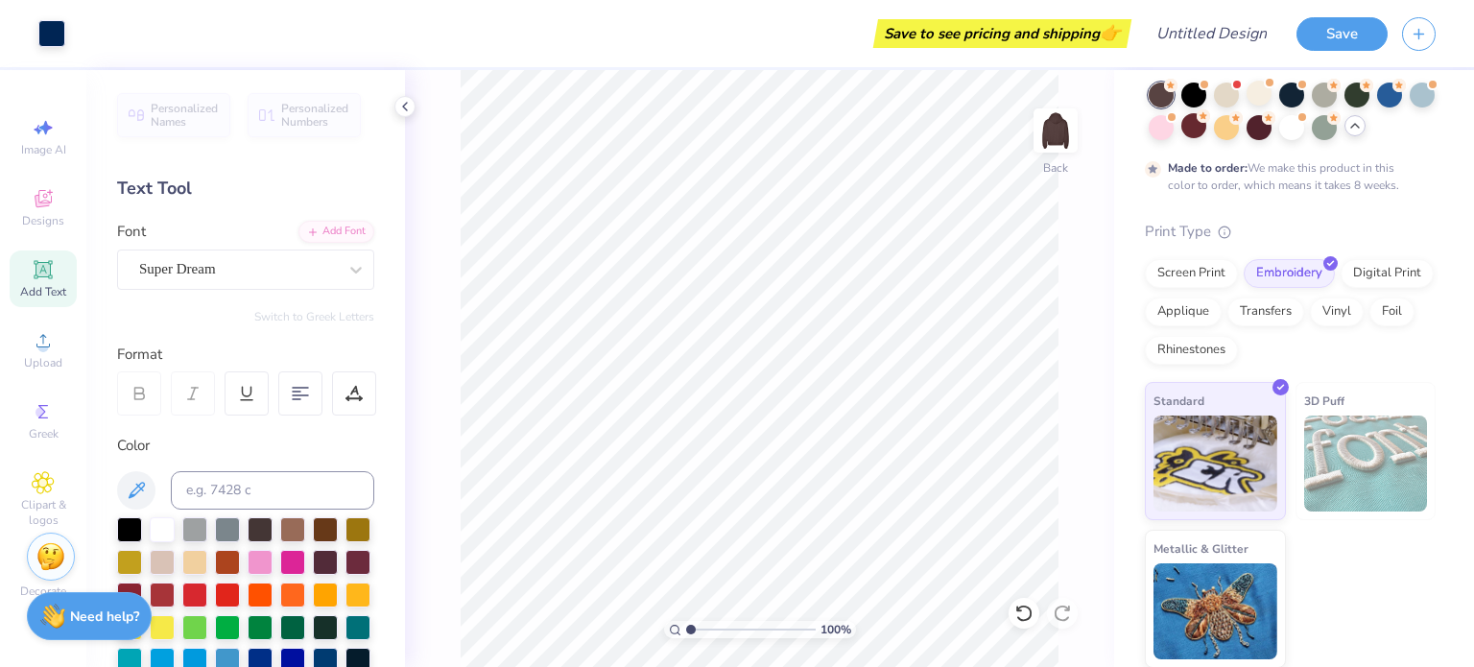
scroll to position [0, 0]
click at [46, 189] on icon at bounding box center [43, 198] width 23 height 23
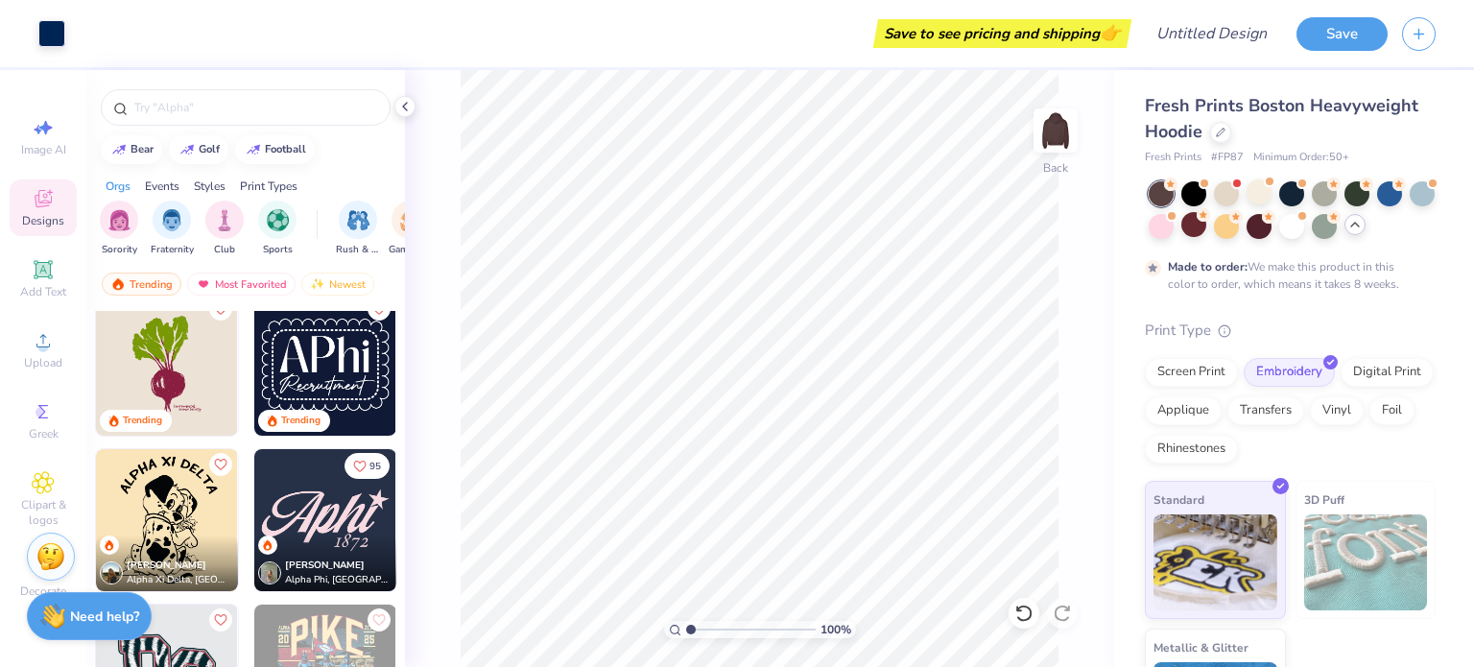
click at [1177, 339] on div "Print Type" at bounding box center [1290, 331] width 291 height 22
click at [1193, 373] on div "Screen Print" at bounding box center [1191, 369] width 93 height 29
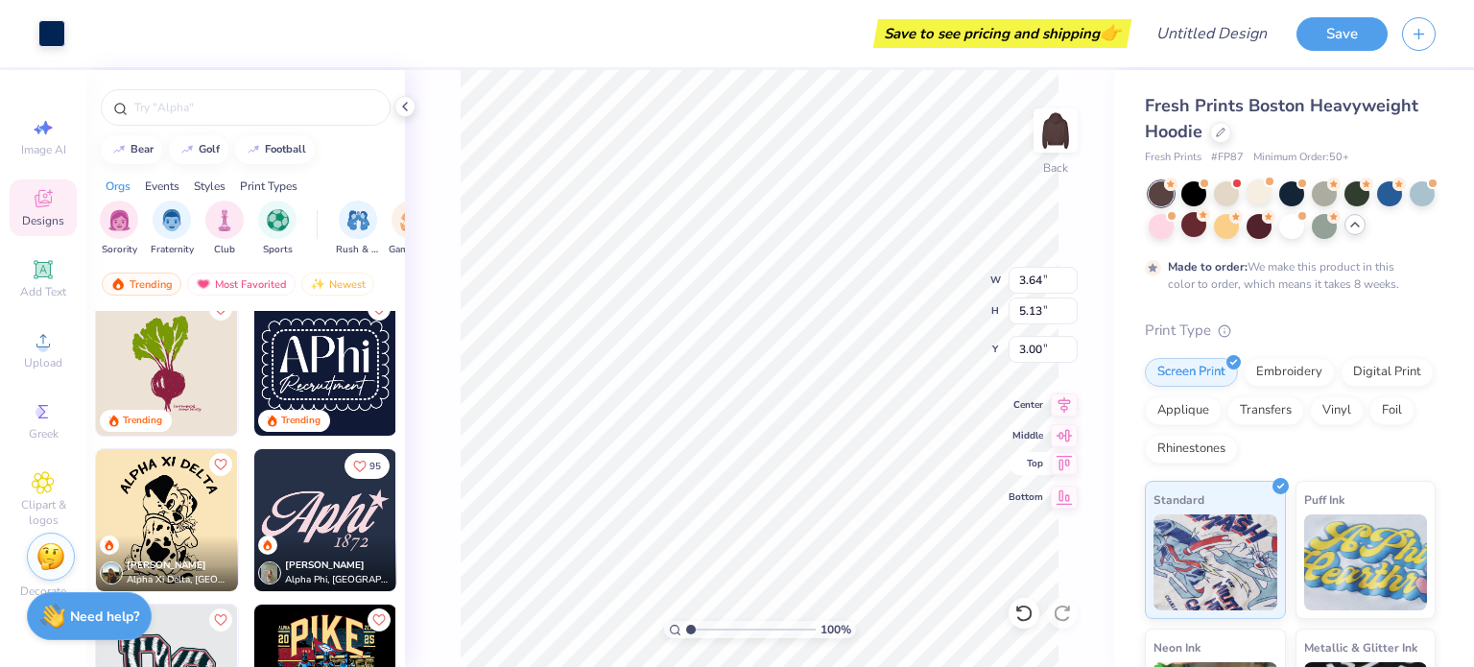
click at [1066, 473] on icon at bounding box center [1064, 463] width 27 height 23
click at [1057, 496] on icon at bounding box center [1064, 494] width 27 height 23
click at [1062, 439] on icon at bounding box center [1064, 432] width 27 height 23
type input "4.18"
type input "3.00"
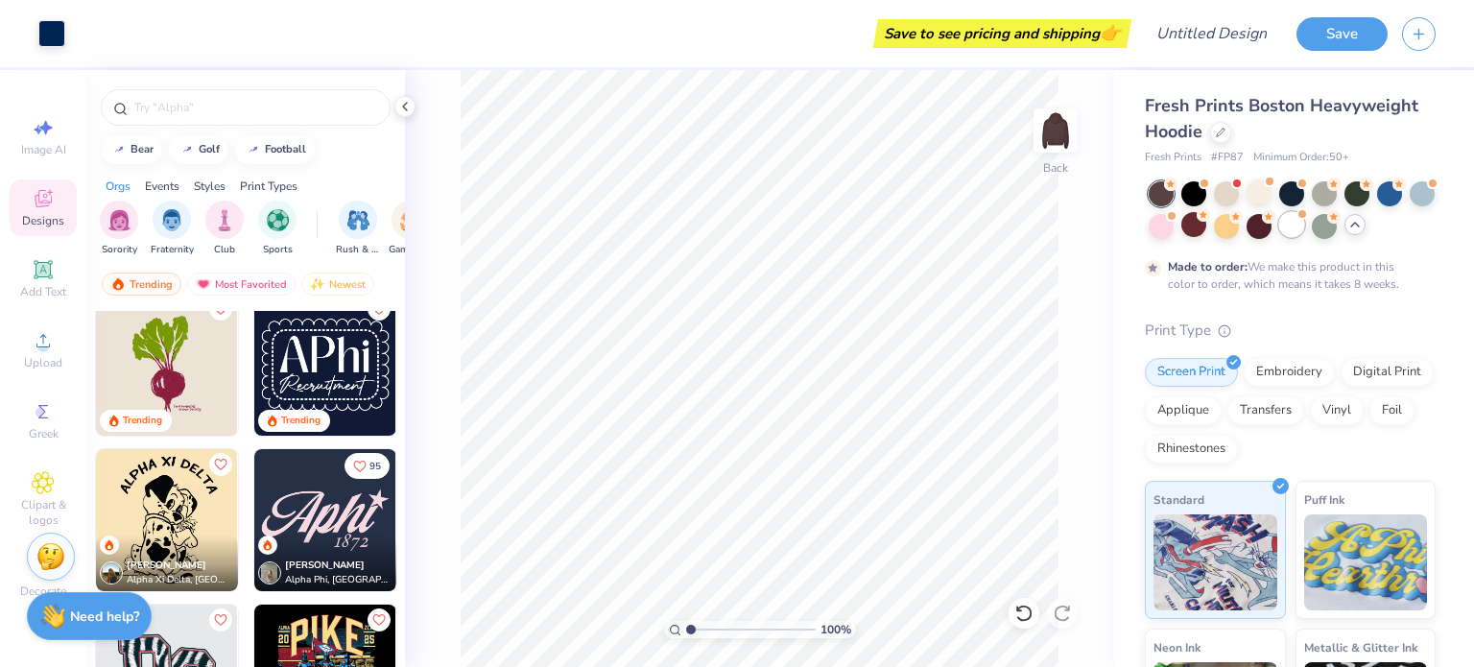
click at [1304, 226] on div at bounding box center [1291, 224] width 25 height 25
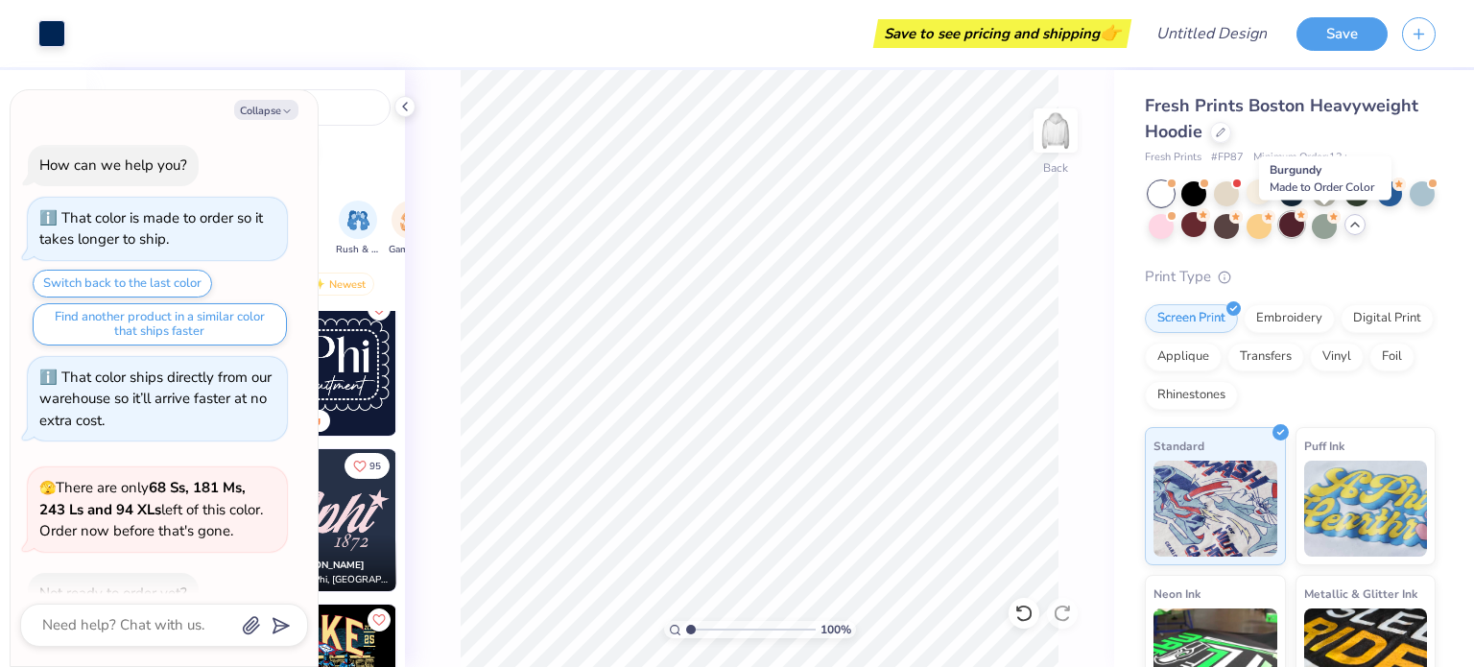
scroll to position [863, 0]
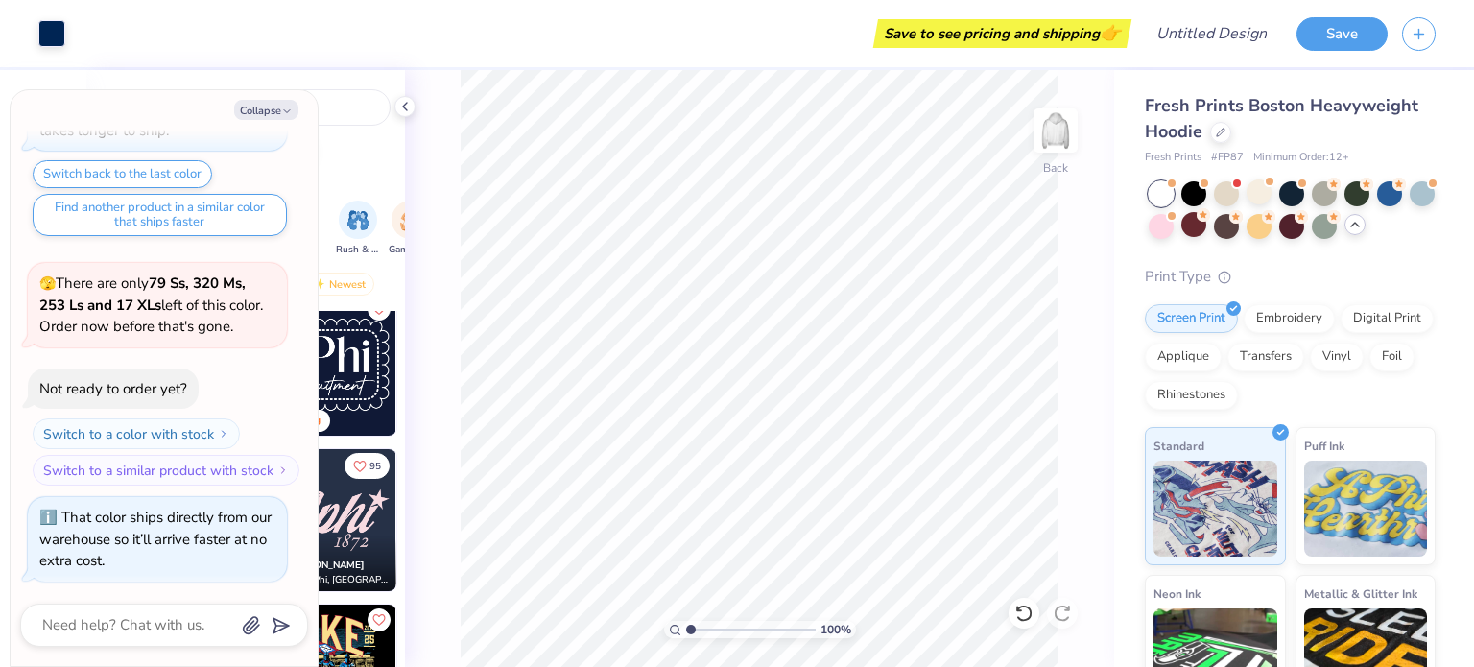
type textarea "x"
